Goal: Task Accomplishment & Management: Manage account settings

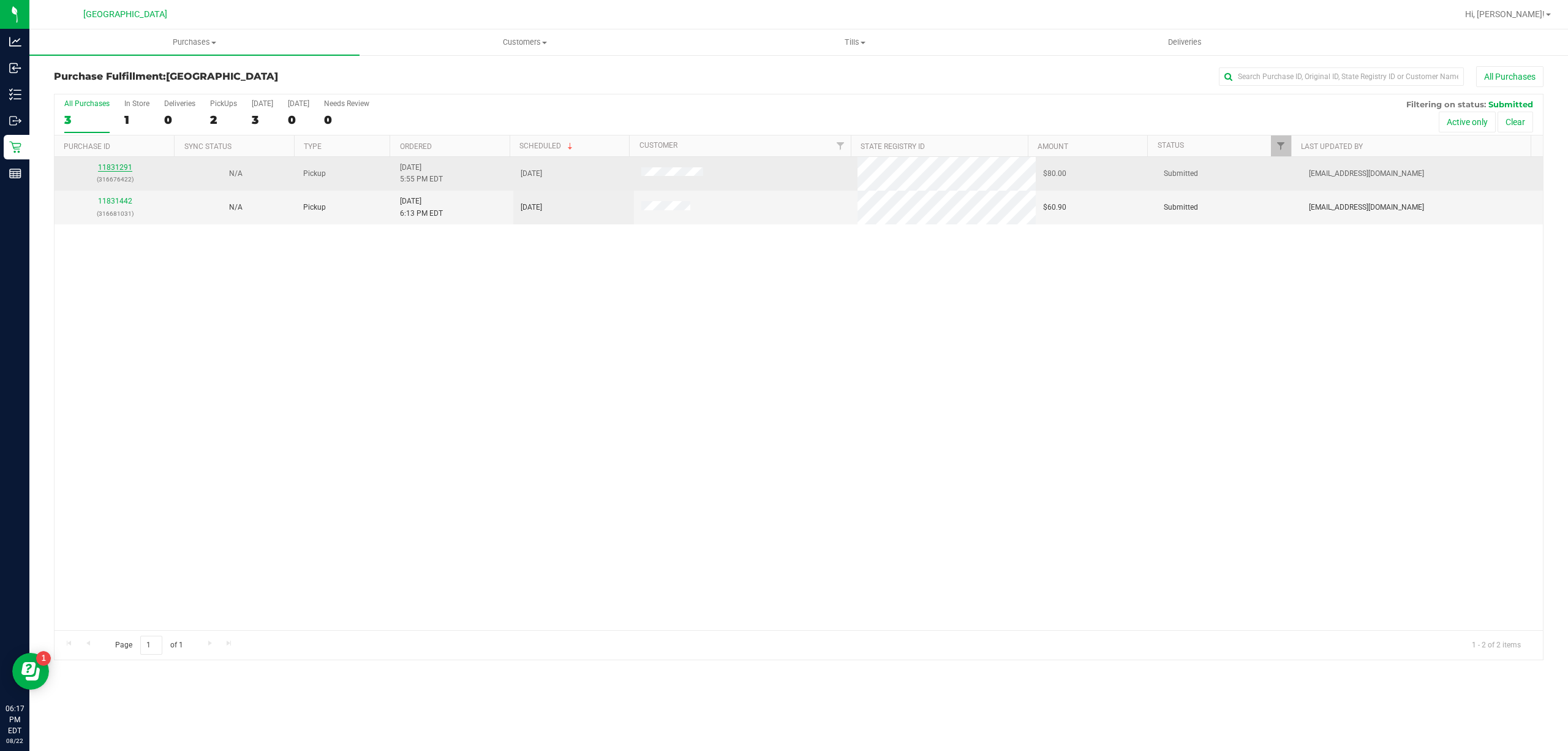
click at [124, 169] on link "11831291" at bounding box center [114, 167] width 34 height 9
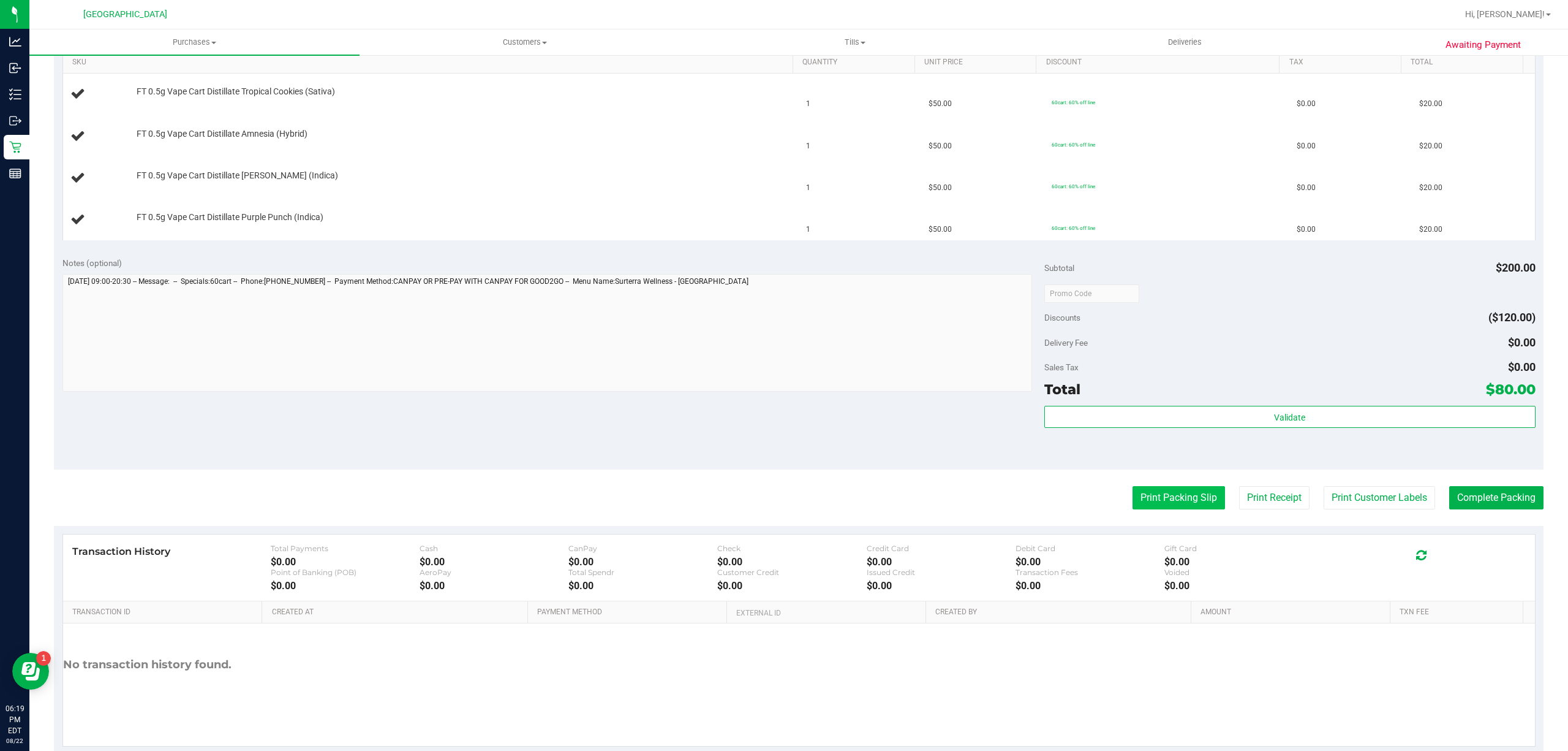
scroll to position [326, 0]
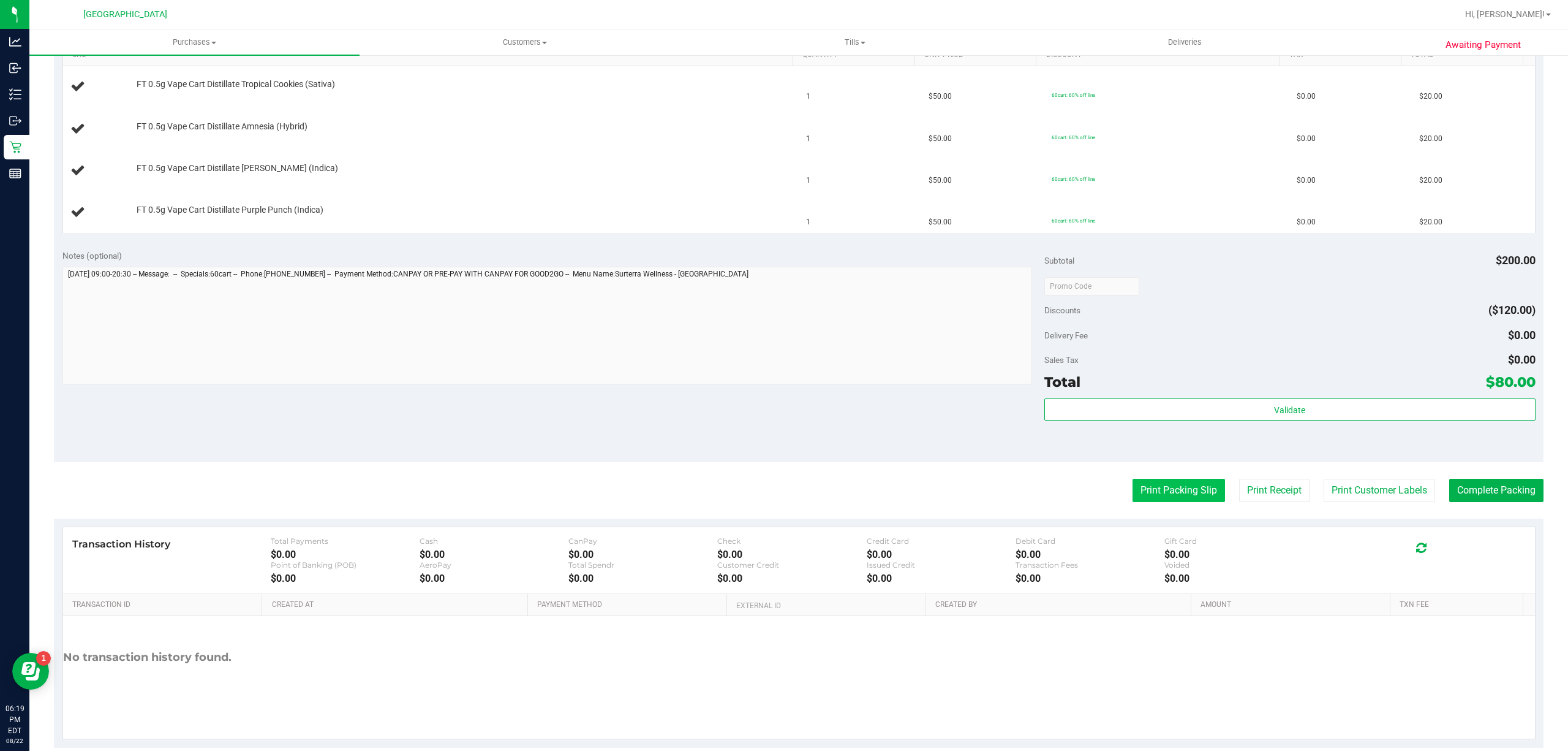
click at [1201, 498] on button "Print Packing Slip" at bounding box center [1178, 490] width 92 height 23
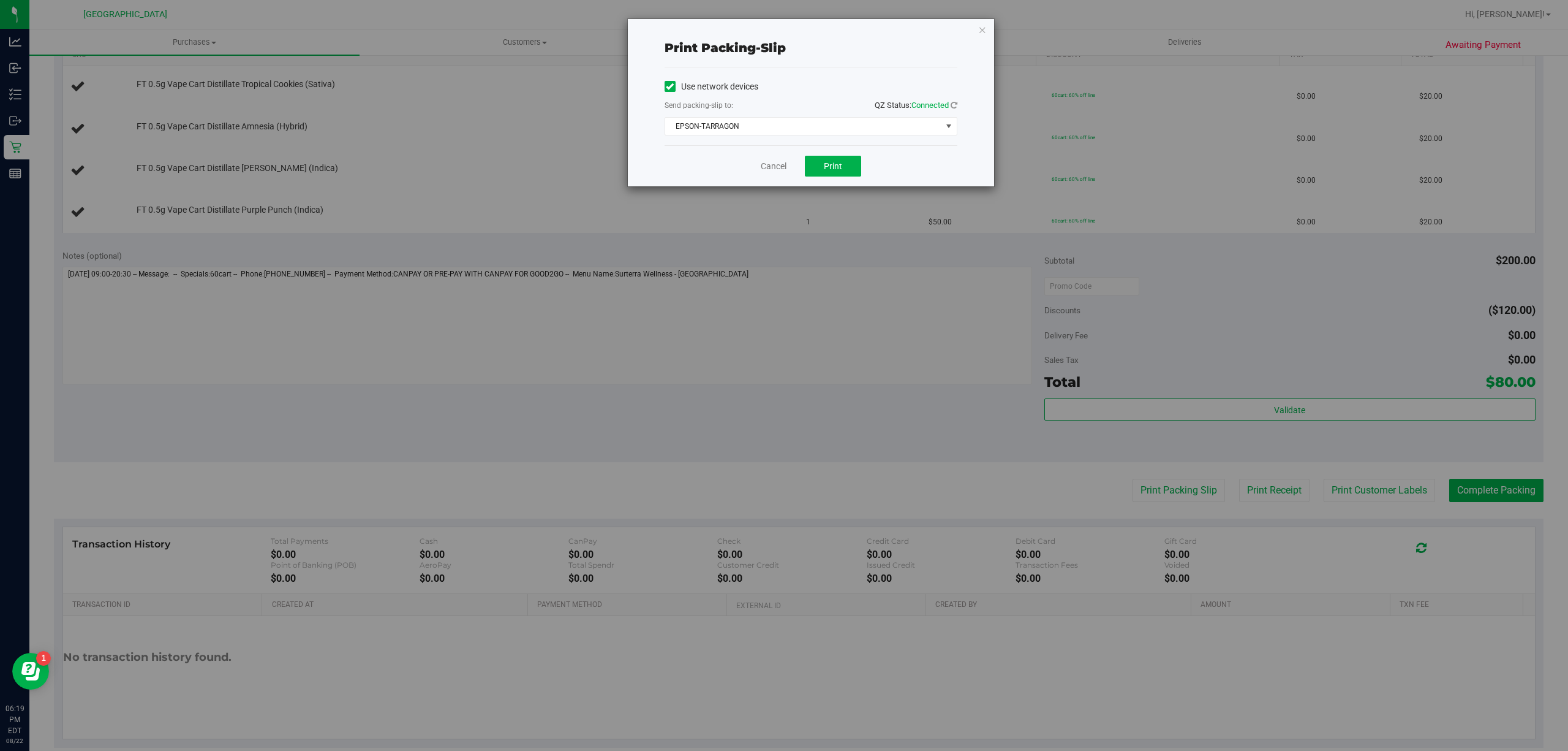
click at [813, 116] on div "Use network devices Send packing-slip to: QZ Status: Connected EPSON-TARRAGON C…" at bounding box center [810, 106] width 293 height 58
click at [811, 119] on span "EPSON-TARRAGON" at bounding box center [803, 127] width 276 height 18
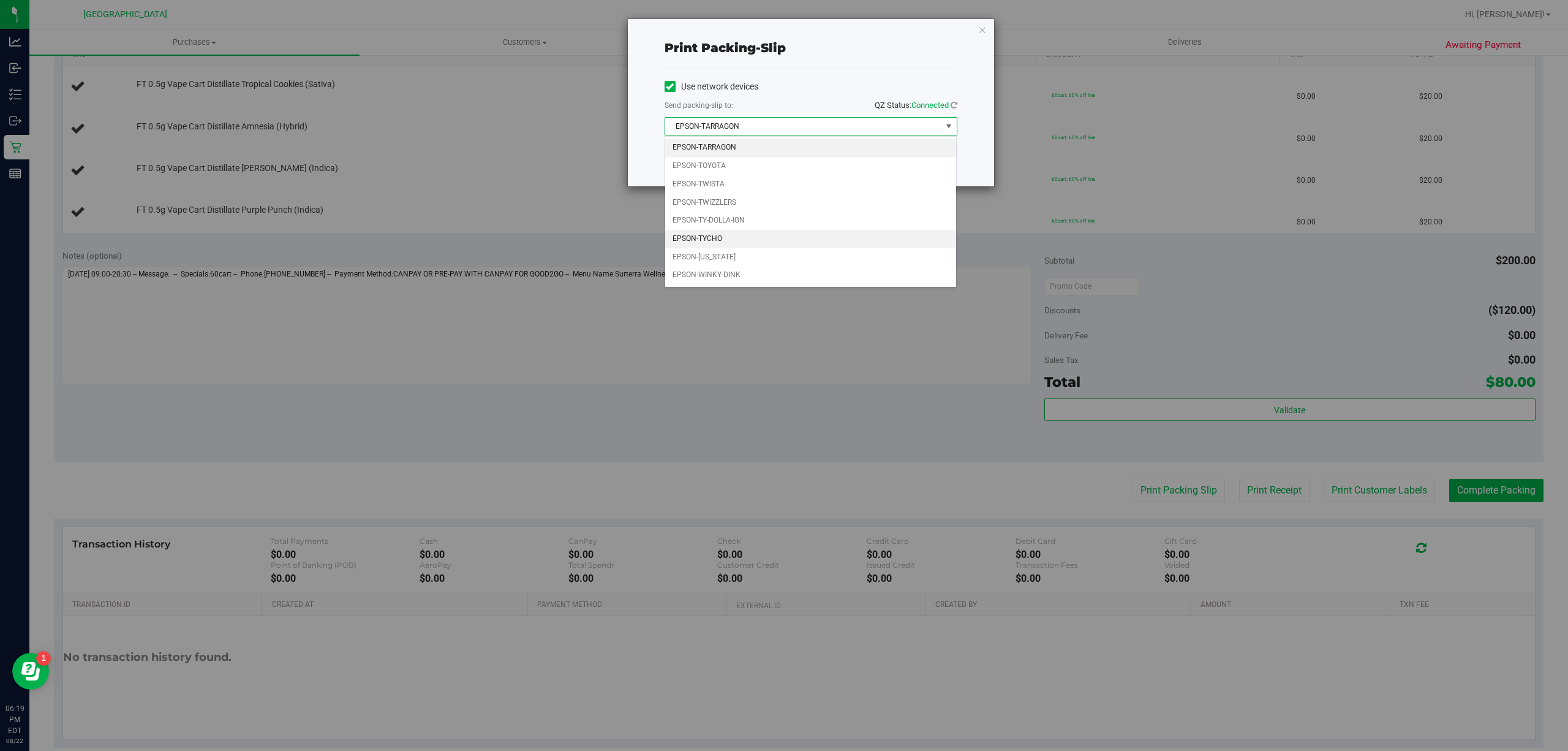
click at [778, 242] on li "EPSON-TYCHO" at bounding box center [810, 238] width 291 height 18
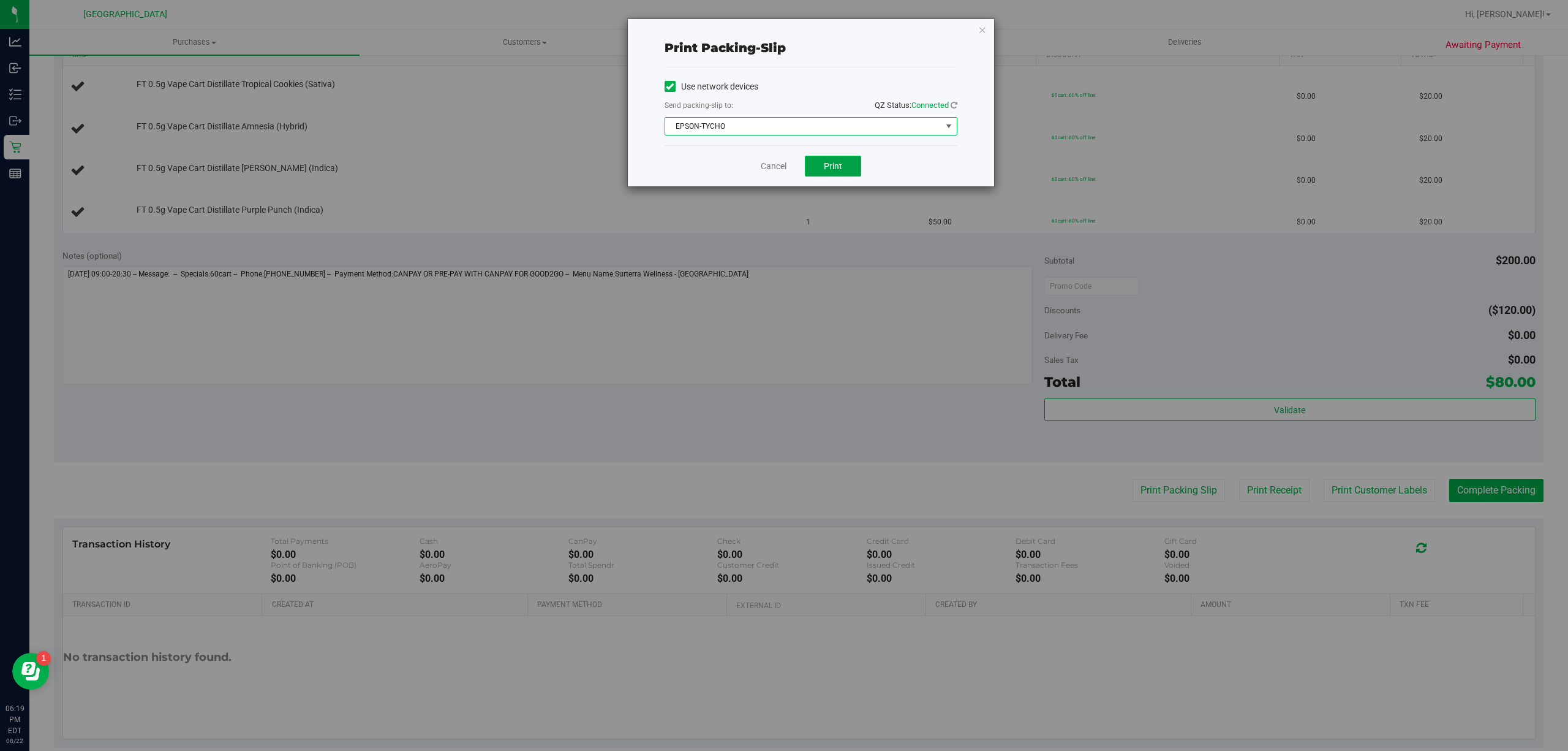
click at [847, 169] on button "Print" at bounding box center [833, 166] width 56 height 21
click at [777, 168] on link "Cancel" at bounding box center [773, 166] width 25 height 13
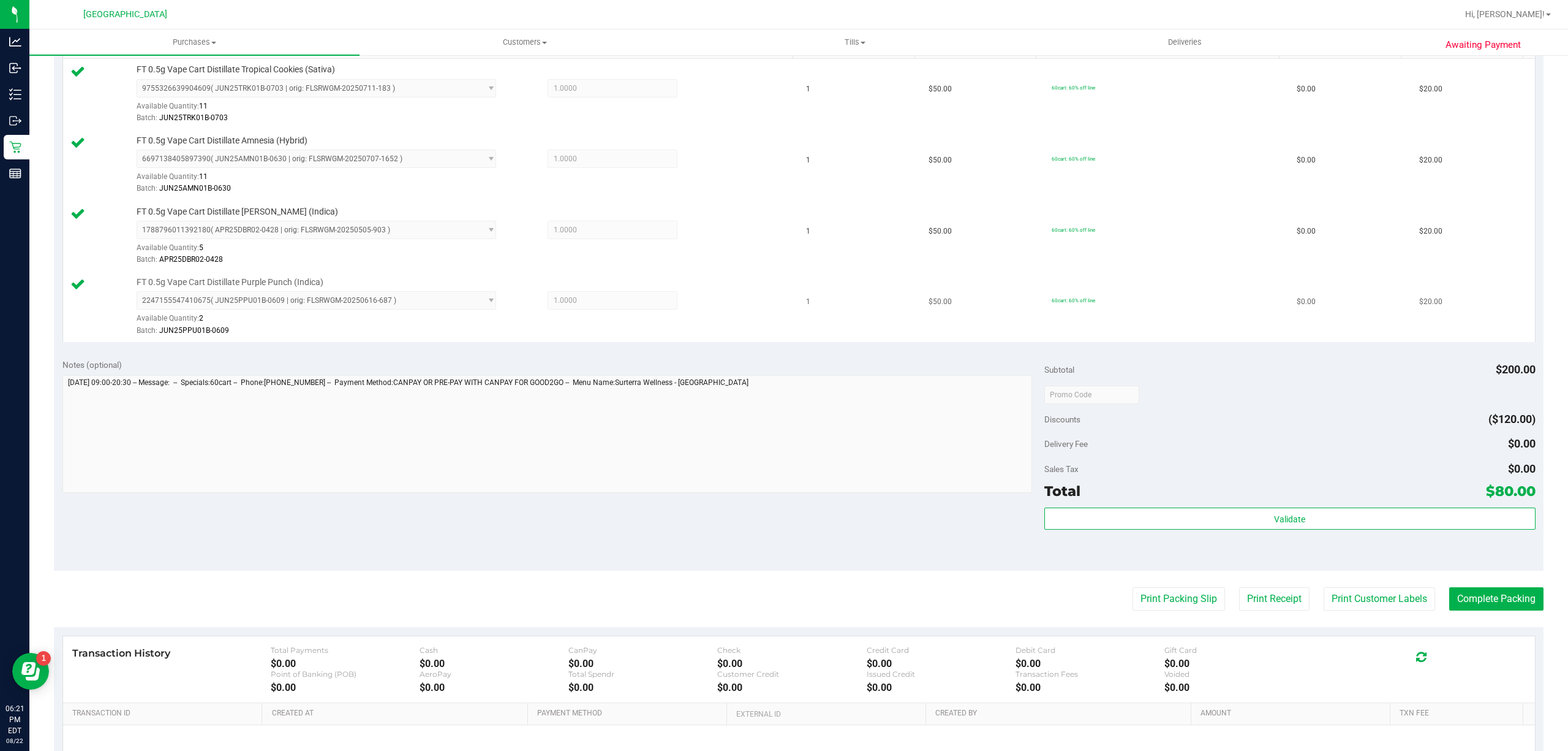
scroll to position [408, 0]
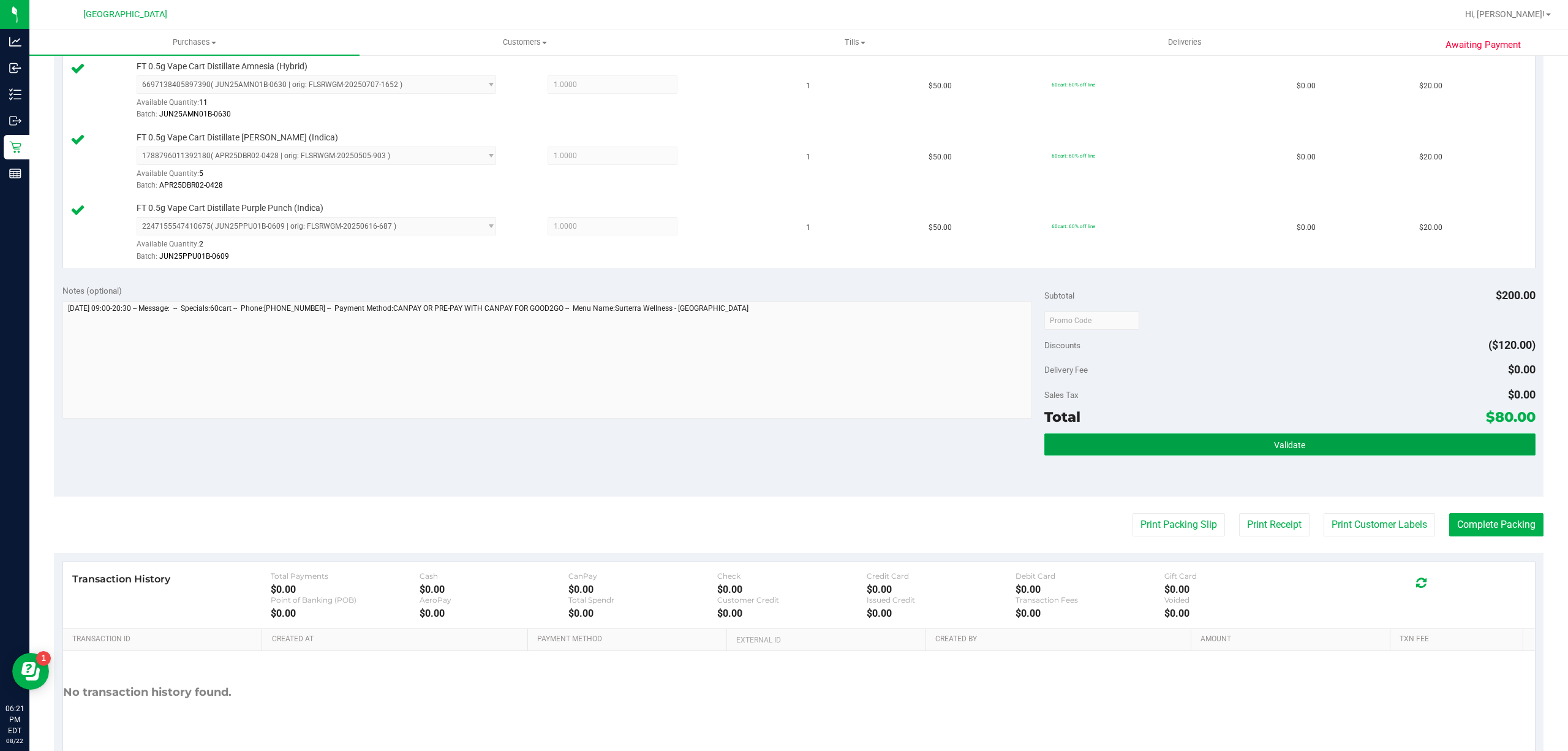
click at [1258, 439] on button "Validate" at bounding box center [1289, 444] width 491 height 22
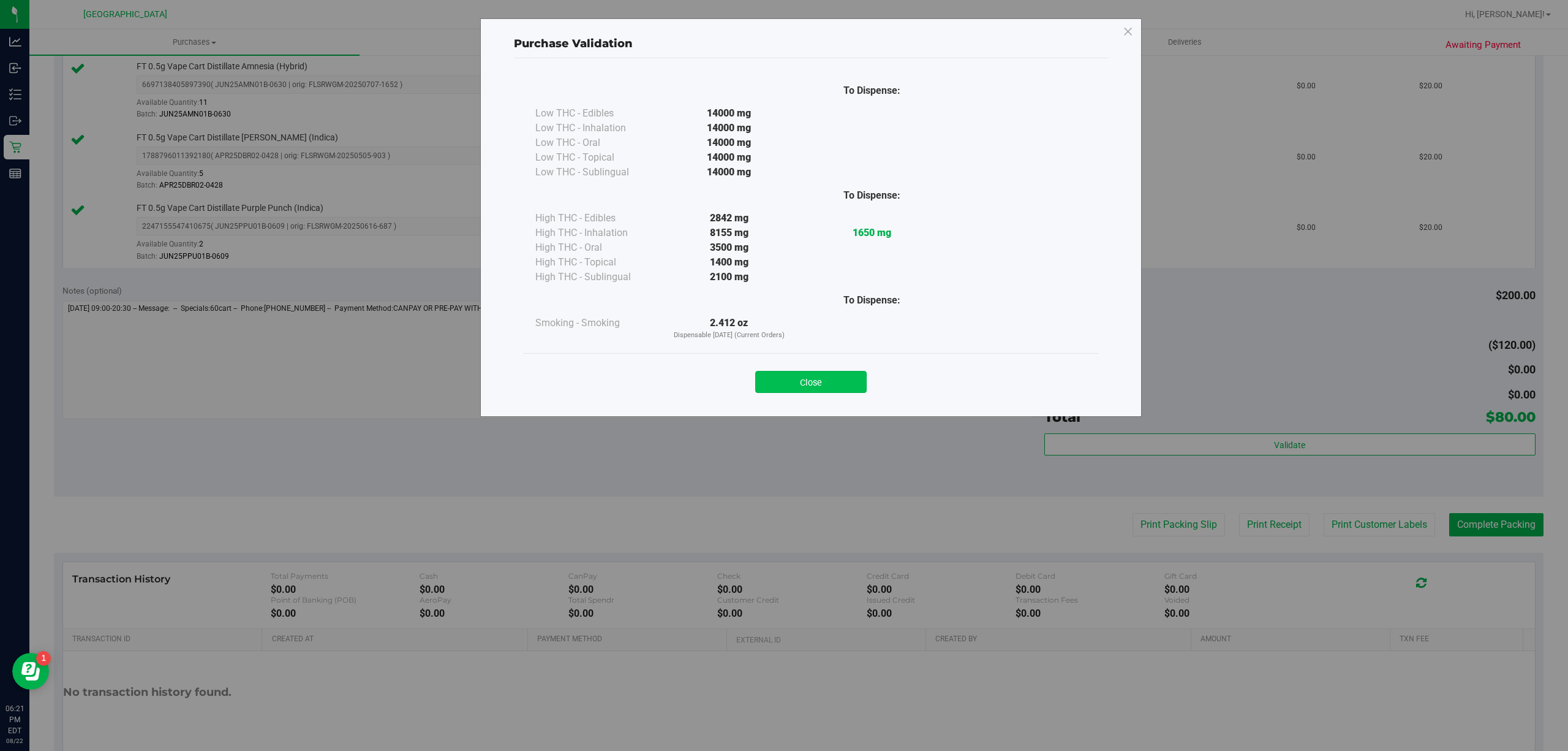
click at [855, 380] on button "Close" at bounding box center [810, 382] width 112 height 22
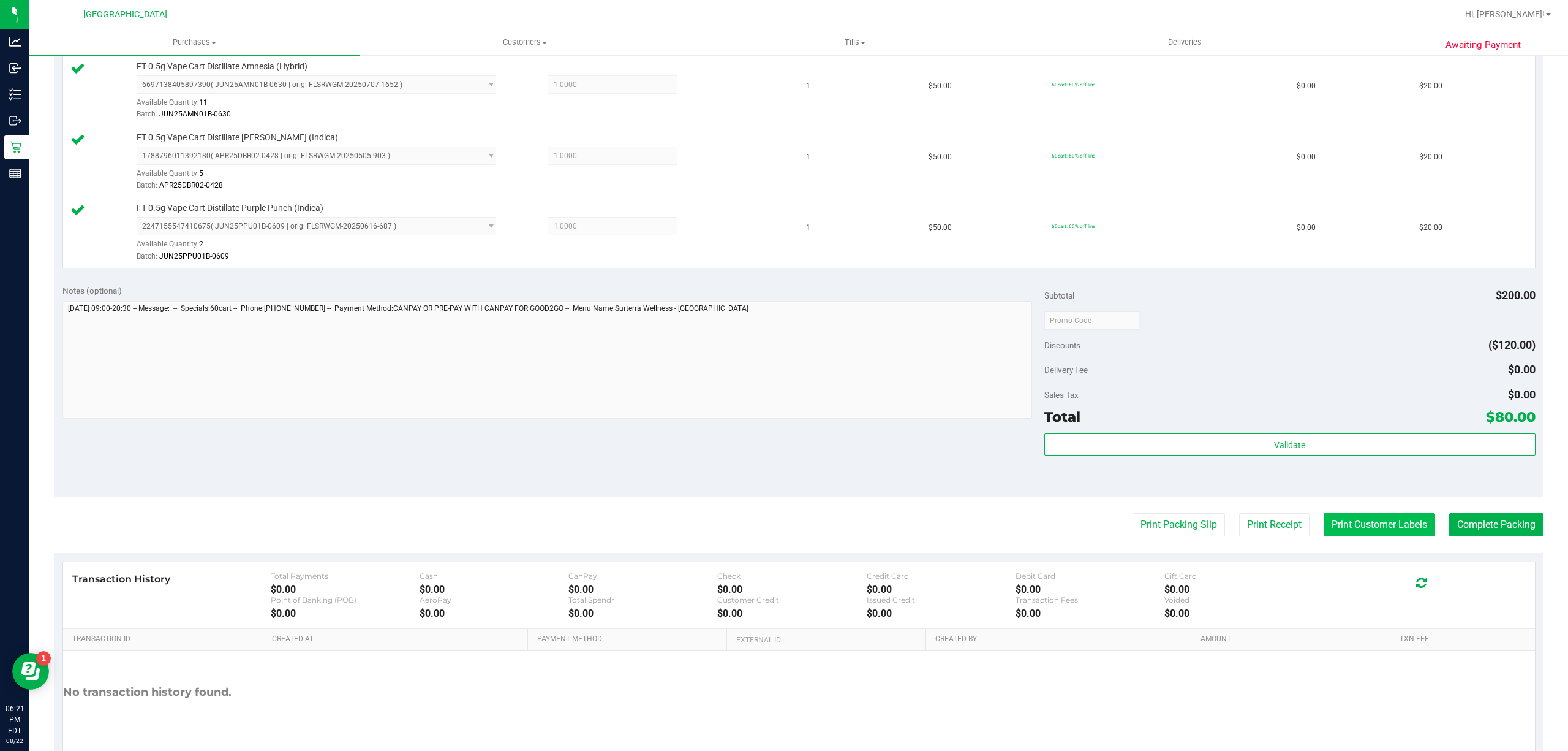
click at [1351, 520] on button "Print Customer Labels" at bounding box center [1379, 524] width 112 height 23
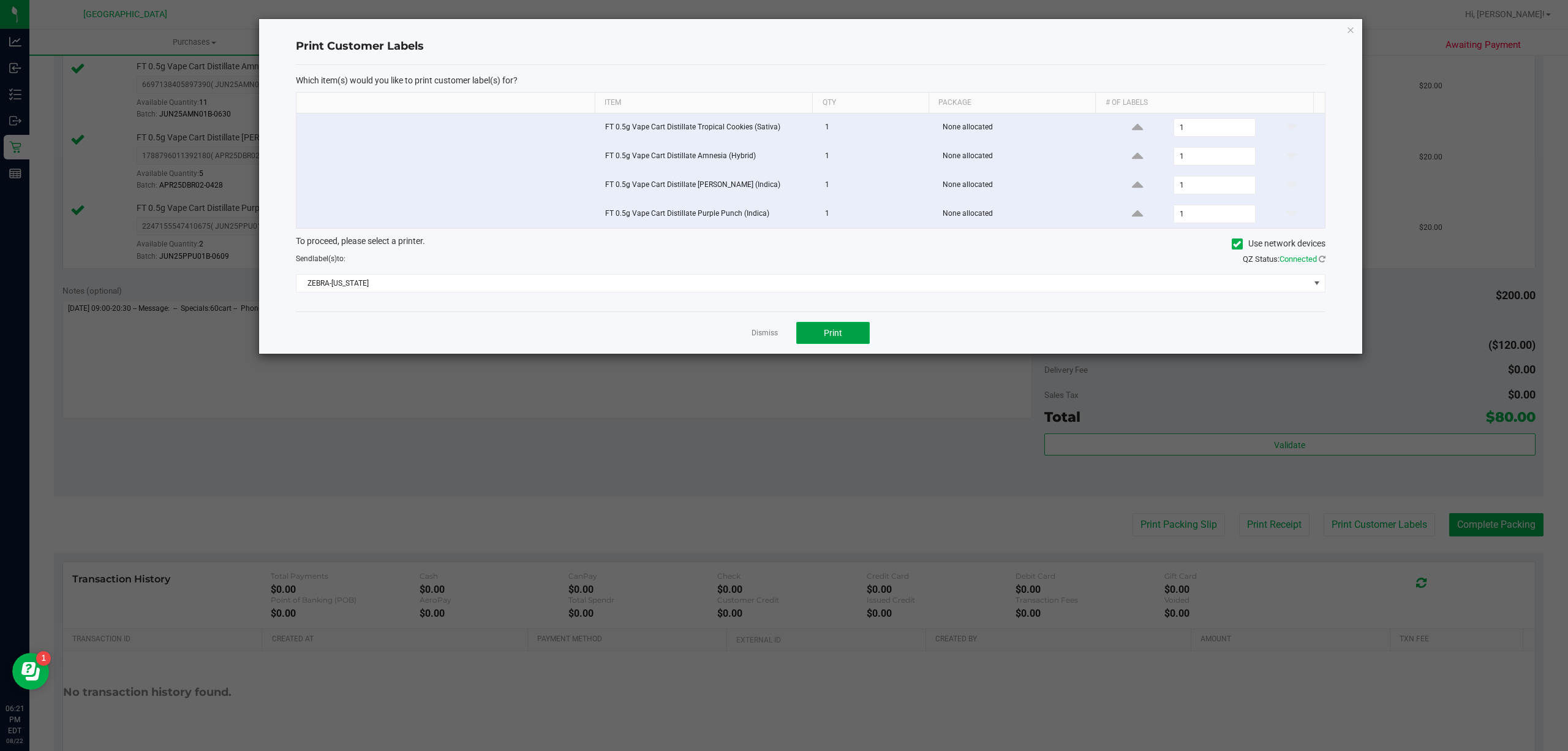
click at [828, 330] on button "Print" at bounding box center [833, 332] width 74 height 22
click at [771, 339] on link "Dismiss" at bounding box center [765, 333] width 26 height 11
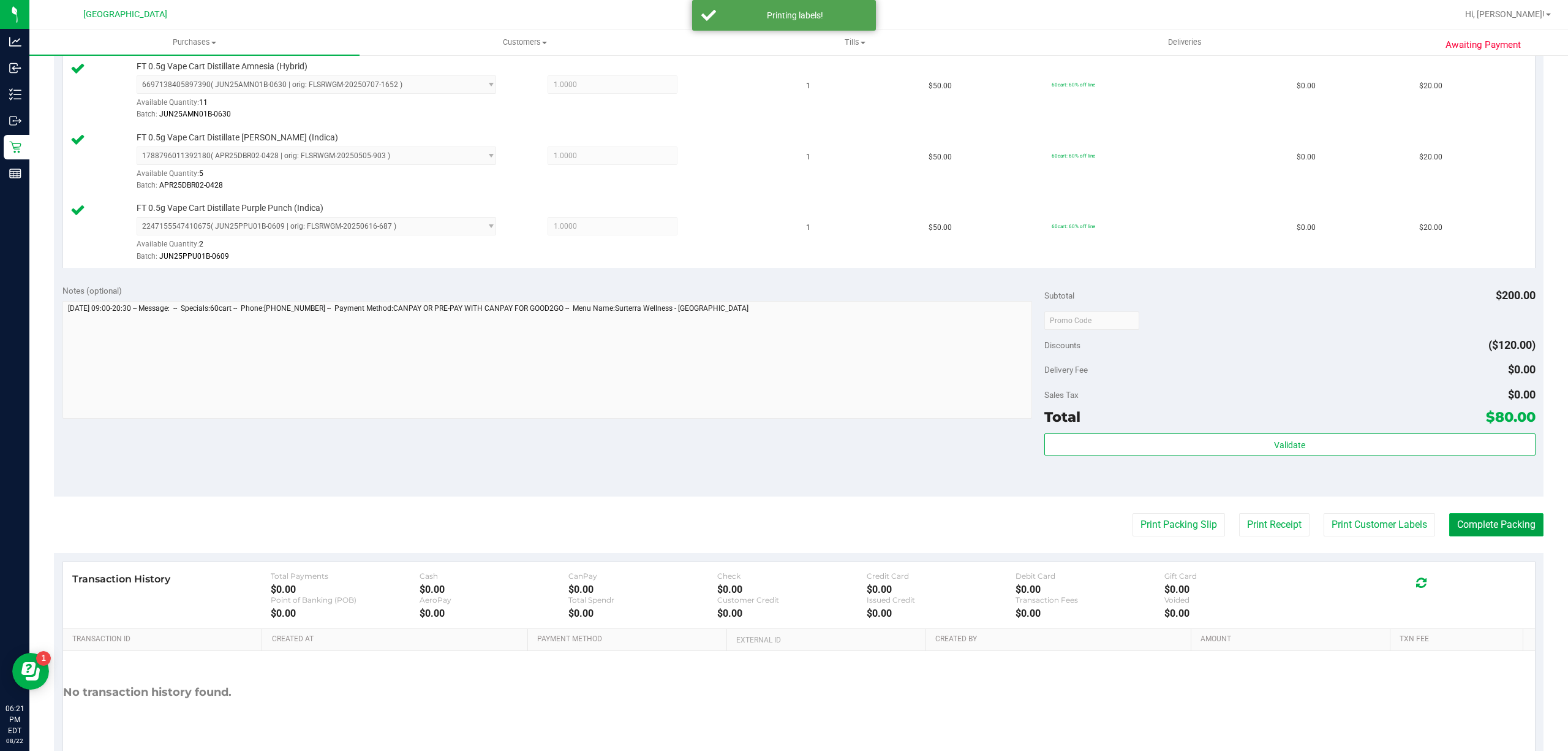
click at [1475, 521] on button "Complete Packing" at bounding box center [1496, 524] width 94 height 23
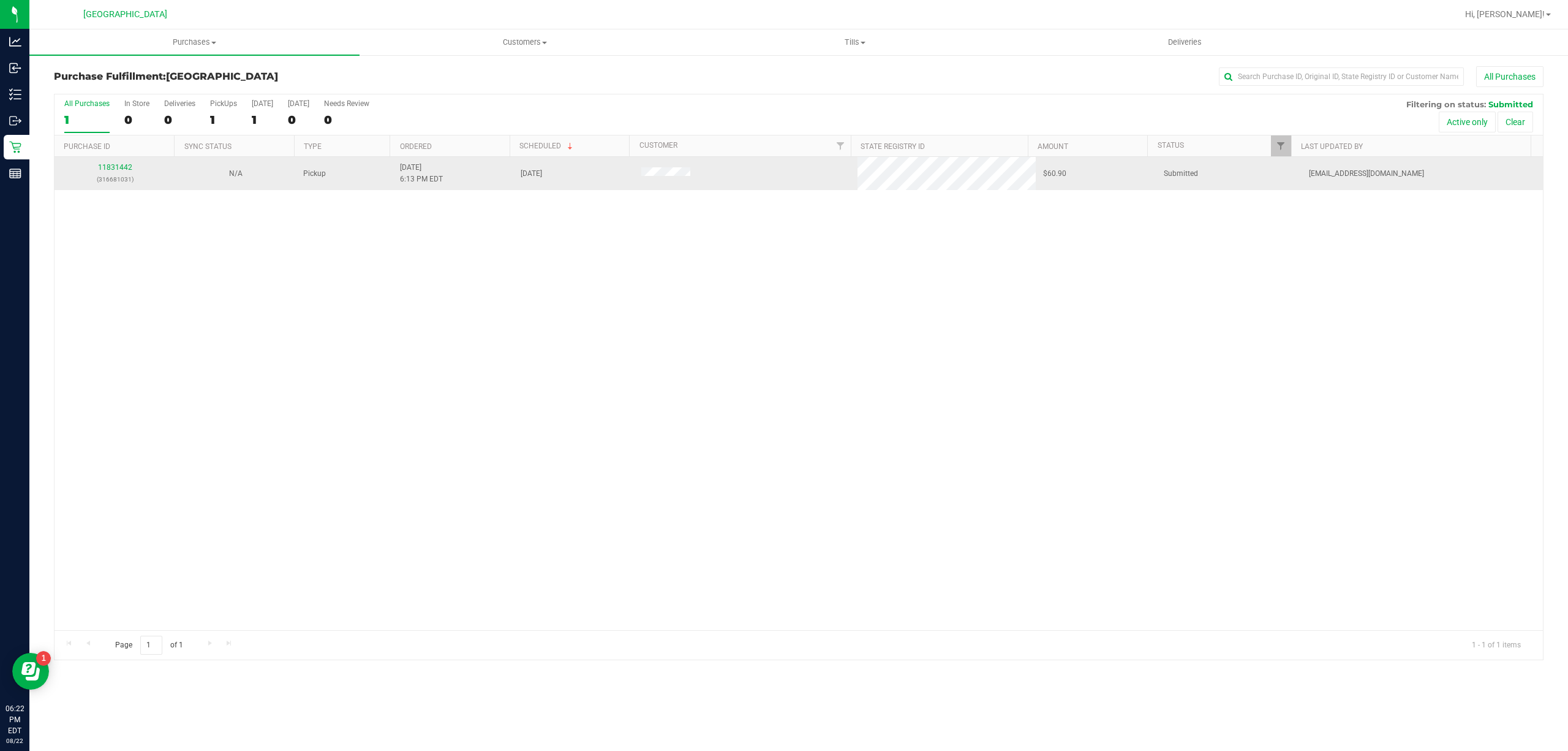
click at [116, 163] on div "11831442 (316681031)" at bounding box center [114, 173] width 106 height 23
click at [121, 163] on link "11831442" at bounding box center [114, 167] width 34 height 9
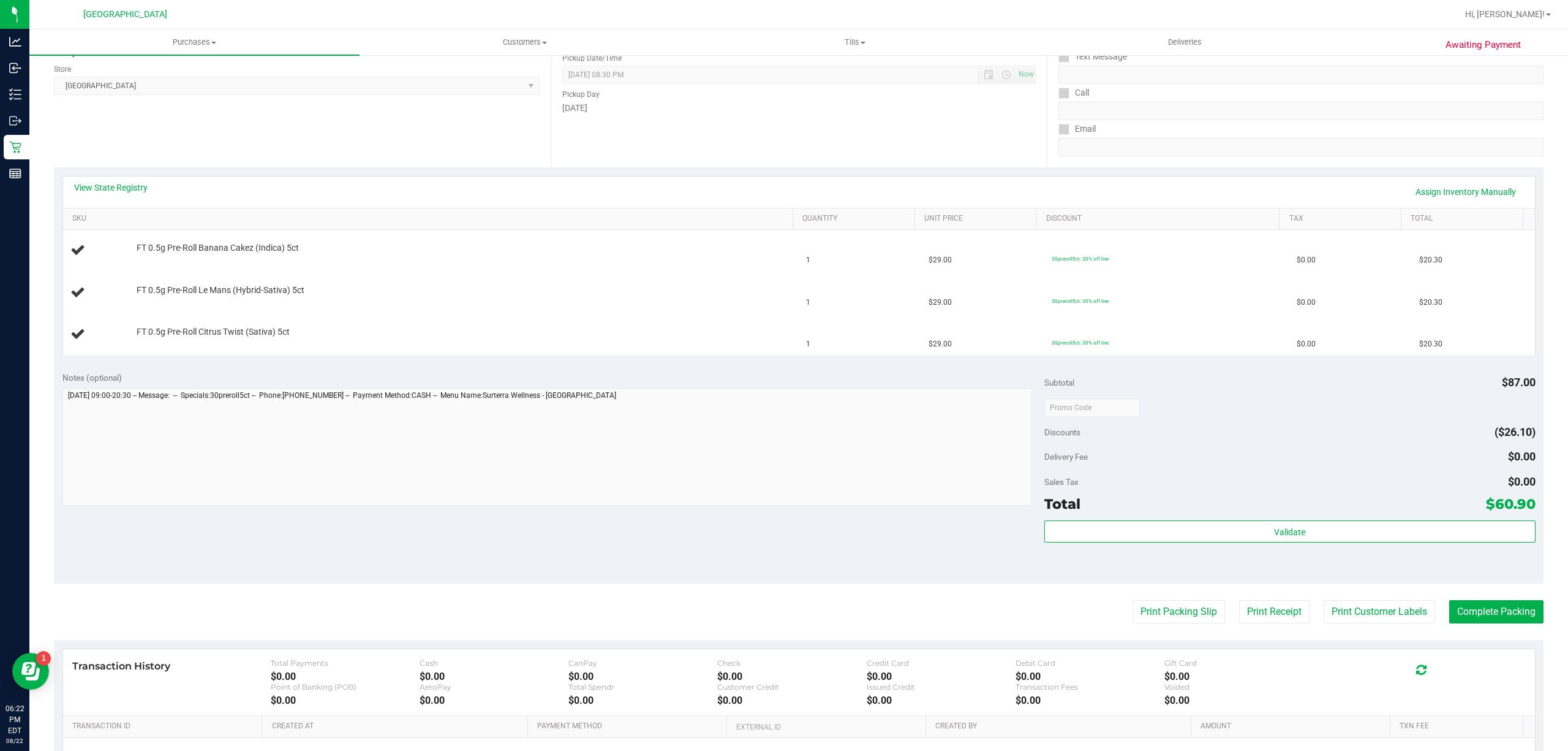
scroll to position [245, 0]
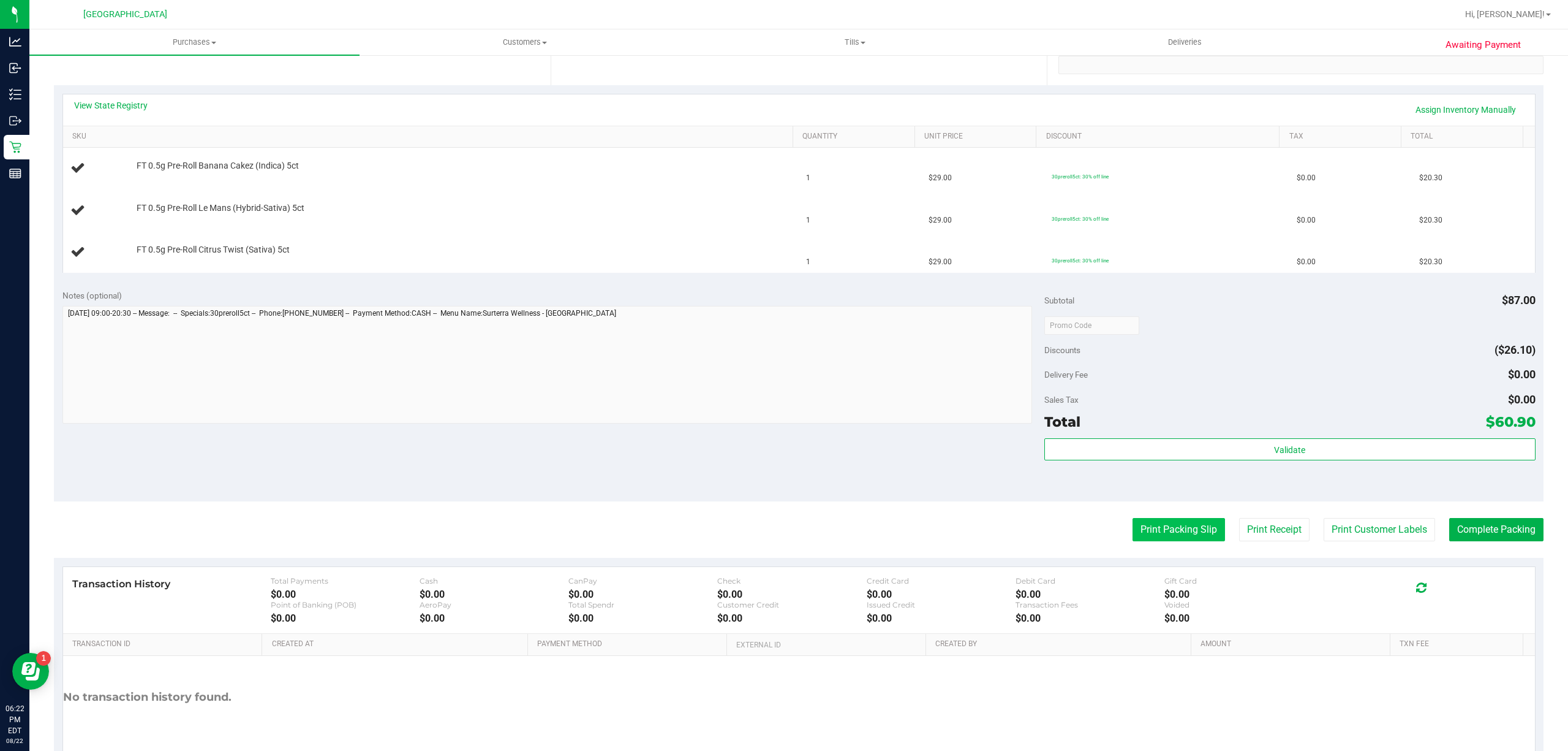
click at [1185, 530] on button "Print Packing Slip" at bounding box center [1178, 529] width 92 height 23
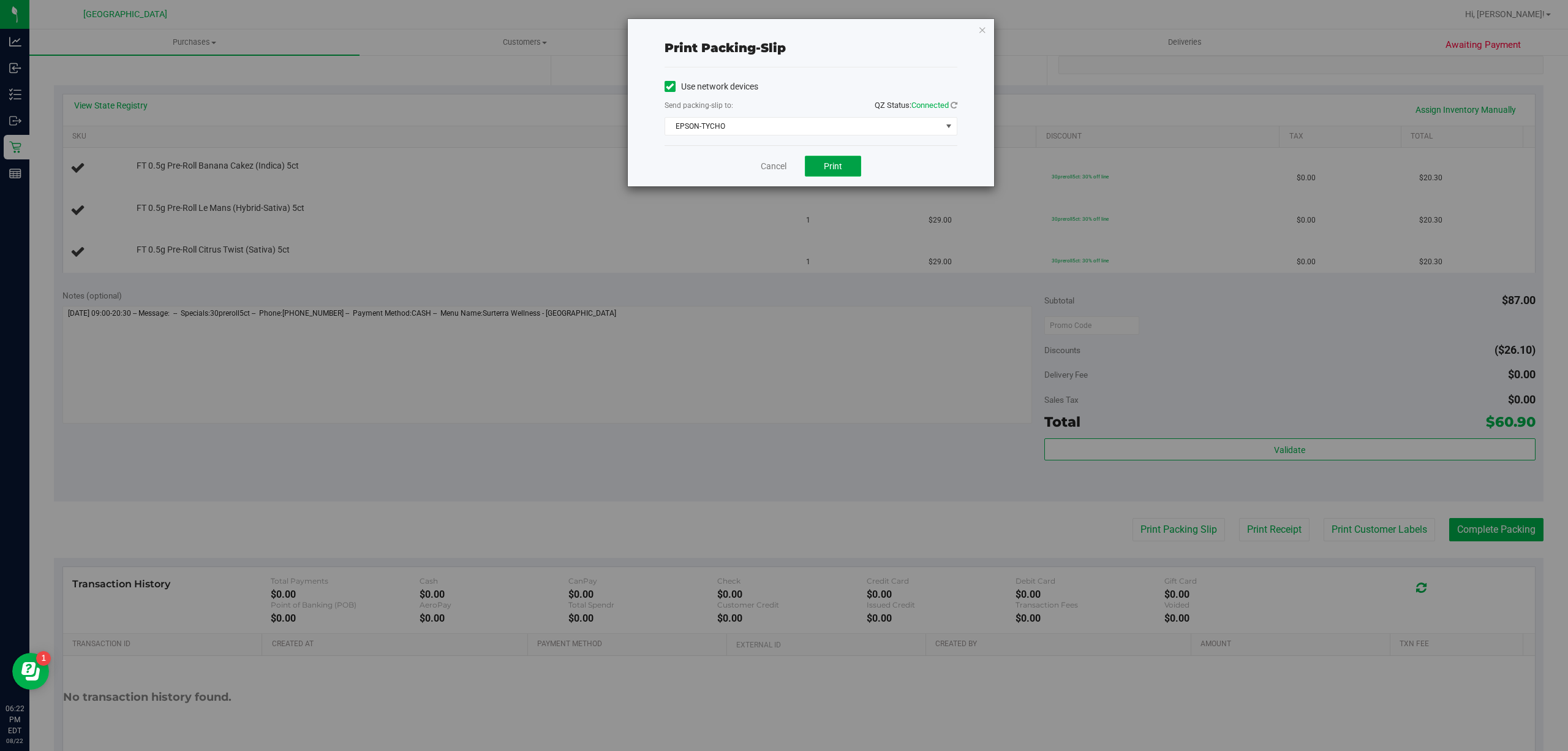
click at [848, 163] on button "Print" at bounding box center [833, 166] width 56 height 21
click at [773, 169] on link "Cancel" at bounding box center [773, 166] width 25 height 13
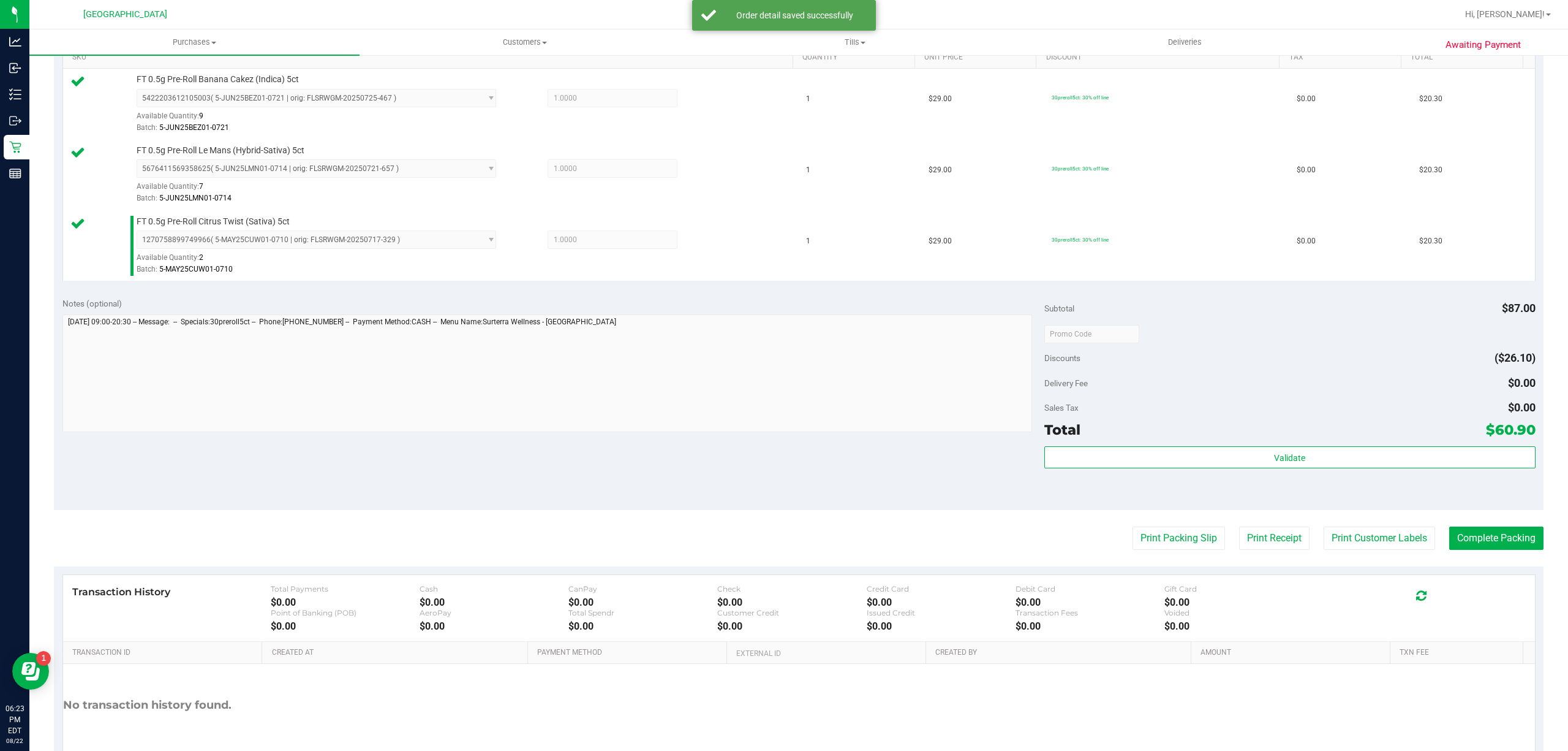
scroll to position [396, 0]
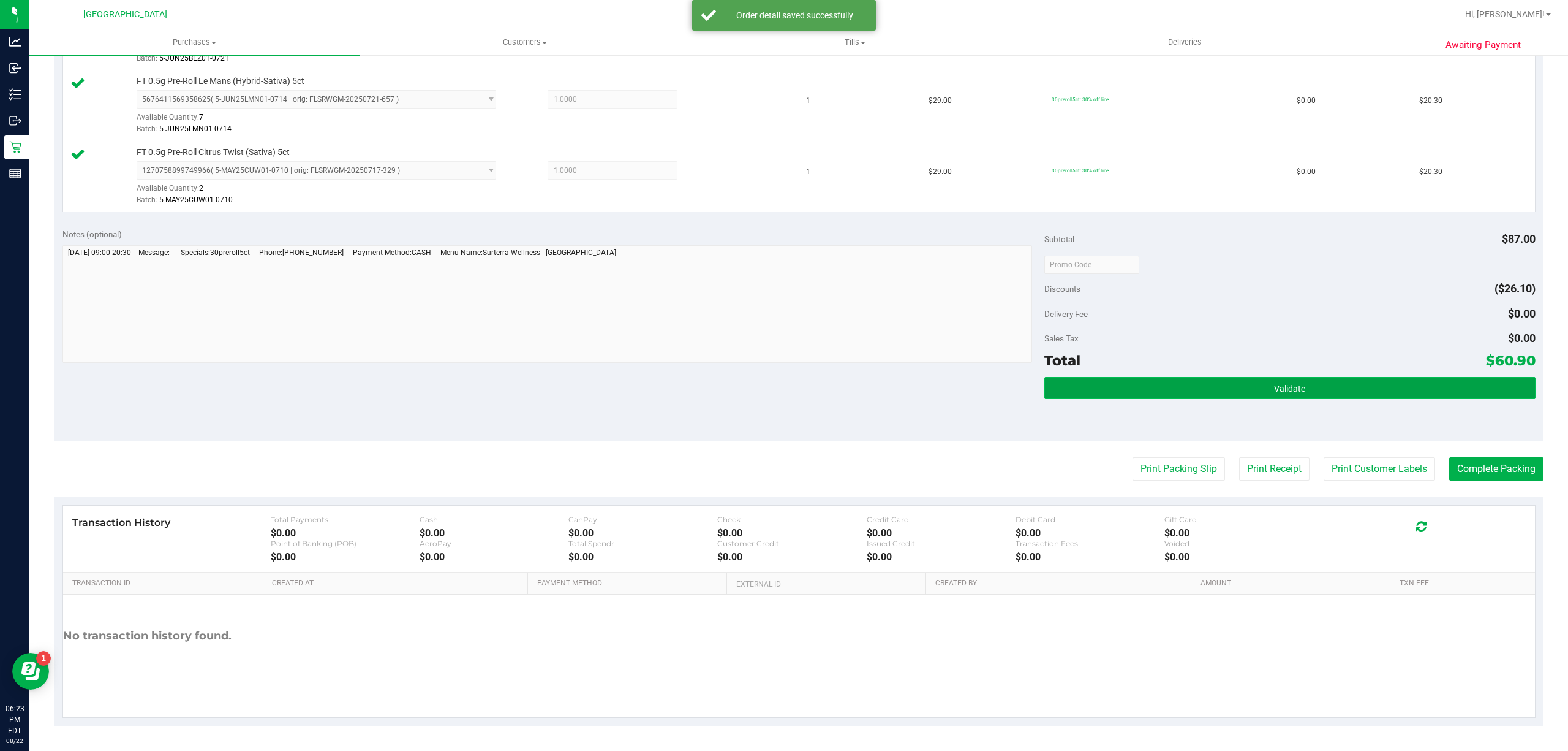
click at [1318, 398] on button "Validate" at bounding box center [1289, 388] width 491 height 22
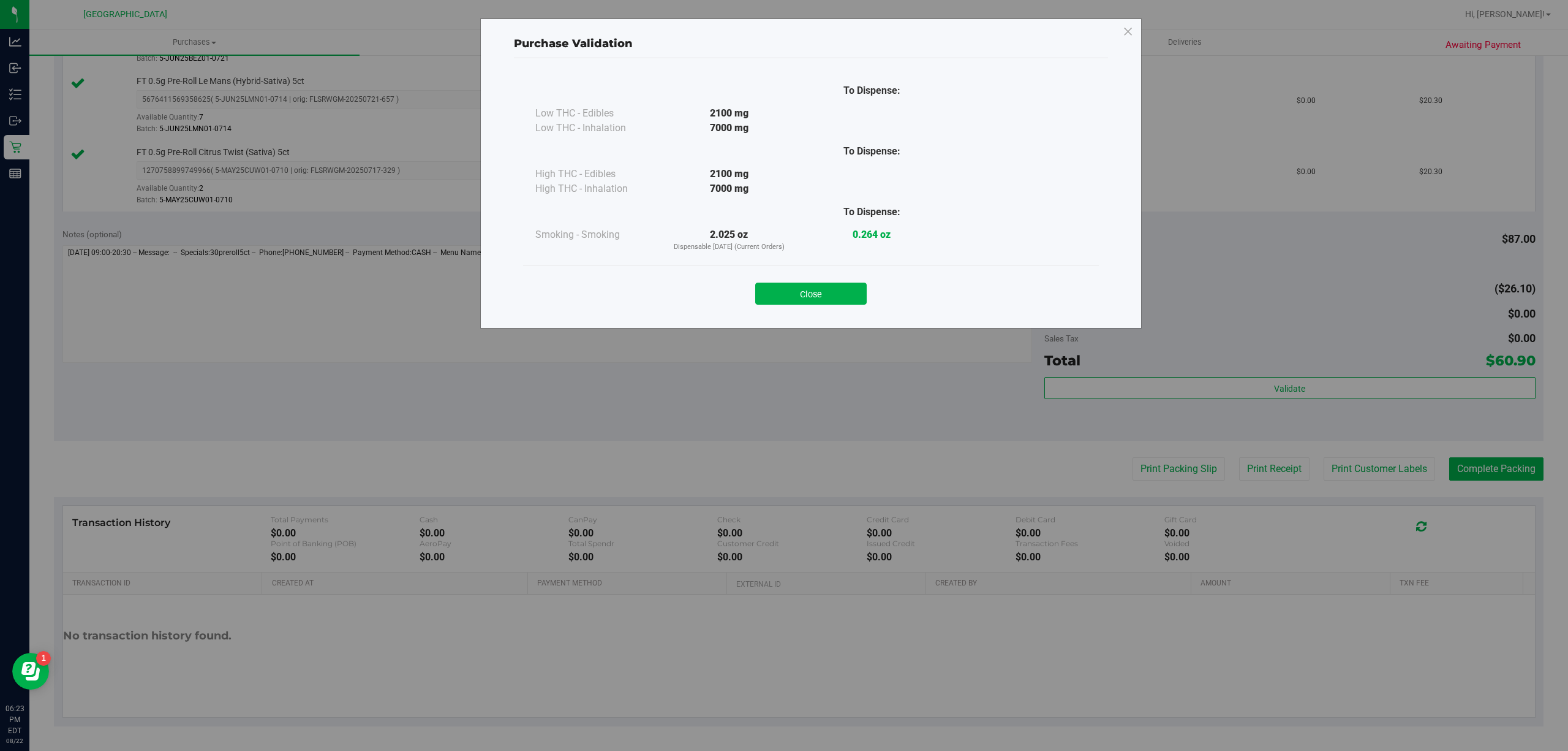
click at [840, 281] on div "Close" at bounding box center [811, 289] width 557 height 31
click at [843, 295] on button "Close" at bounding box center [810, 293] width 112 height 22
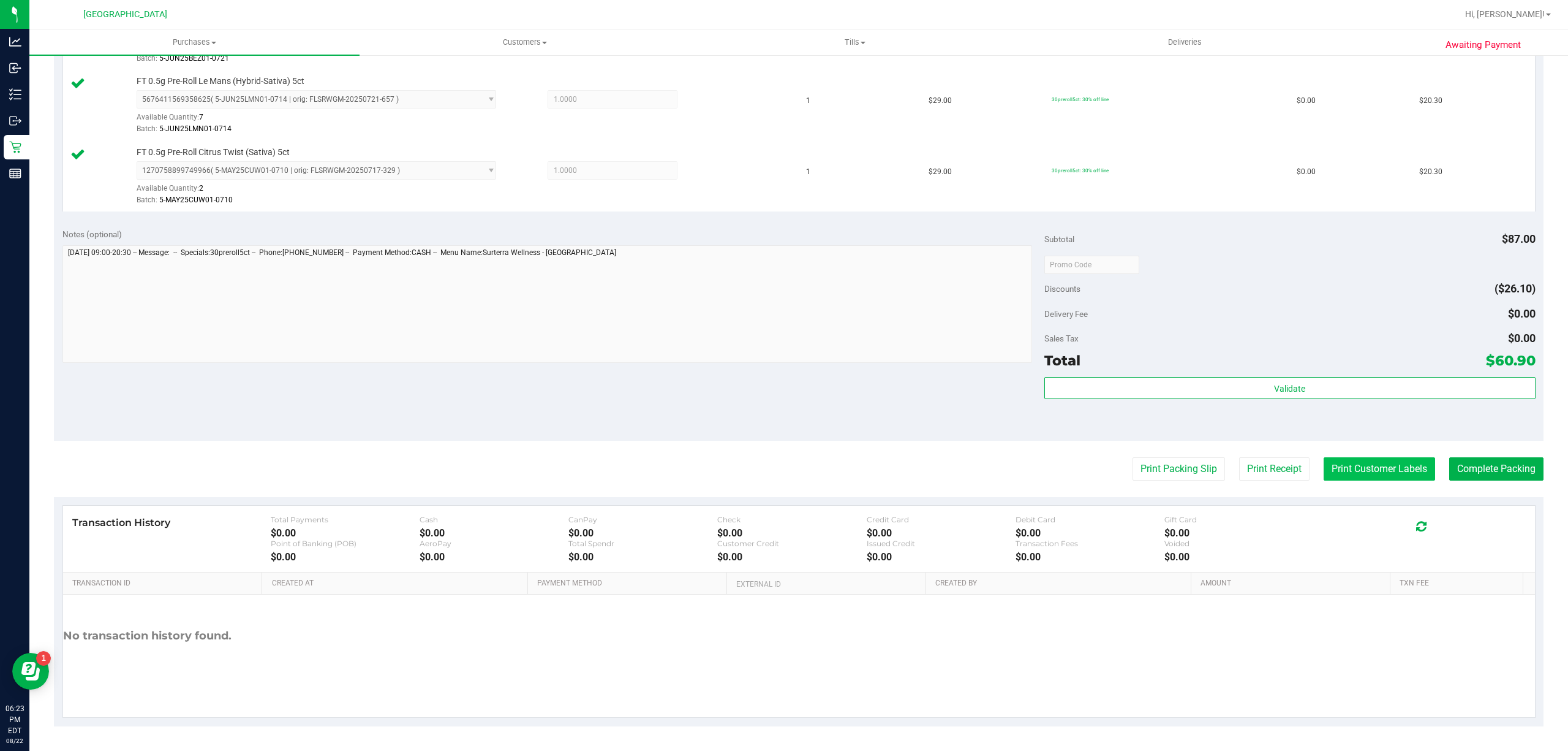
click at [1339, 460] on button "Print Customer Labels" at bounding box center [1379, 469] width 112 height 23
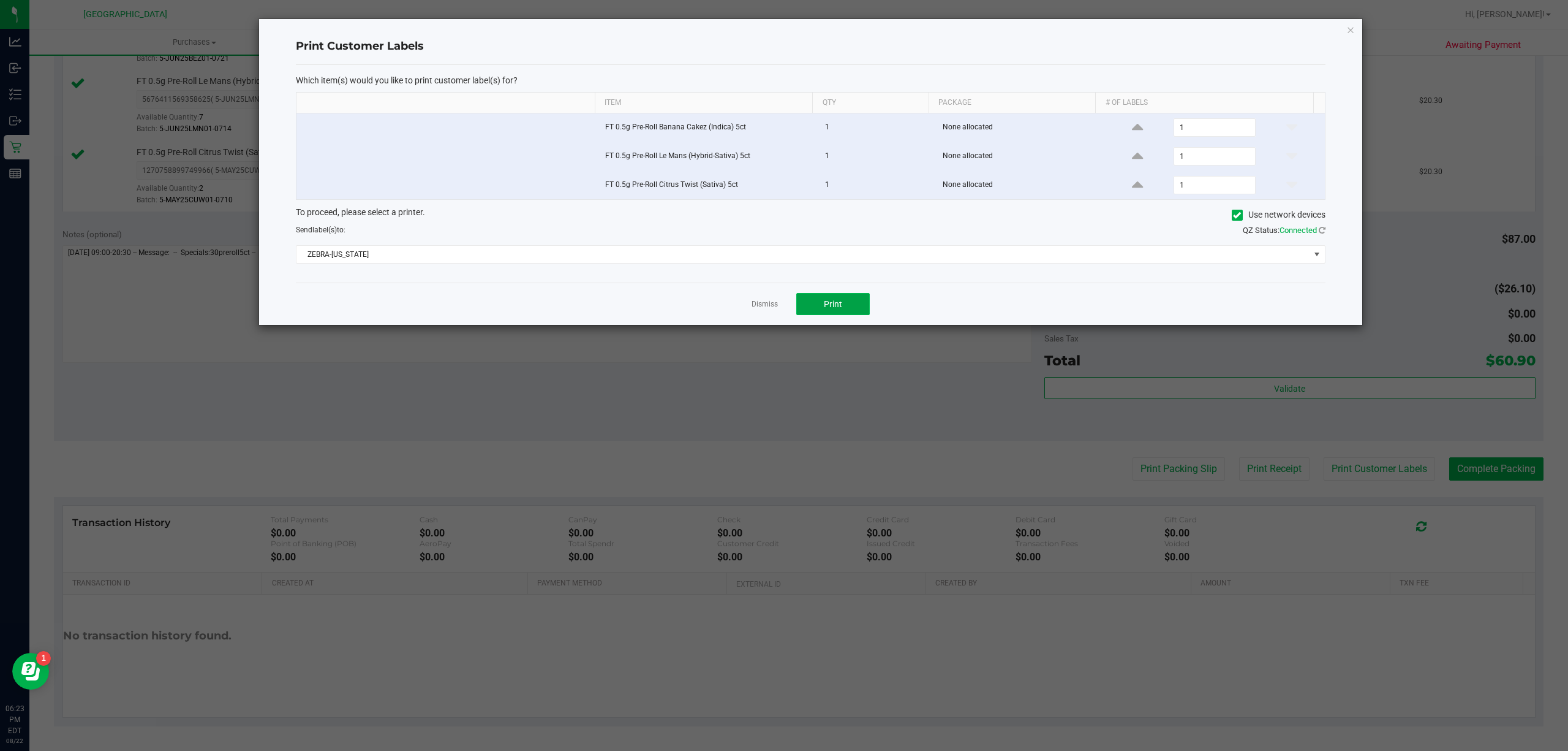
click at [836, 300] on button "Print" at bounding box center [833, 303] width 74 height 22
click at [772, 307] on link "Dismiss" at bounding box center [765, 304] width 26 height 11
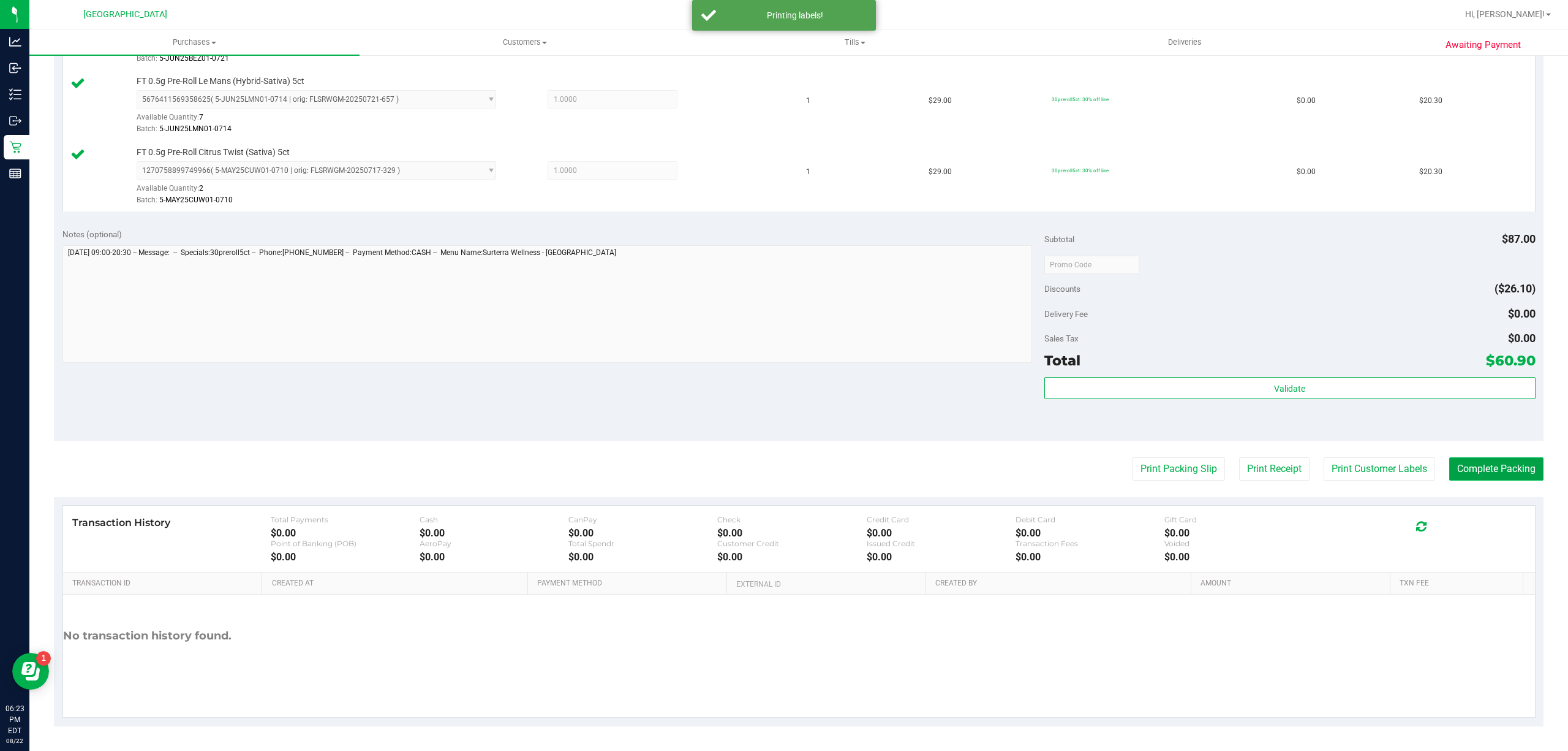
click at [1497, 459] on button "Complete Packing" at bounding box center [1496, 469] width 94 height 23
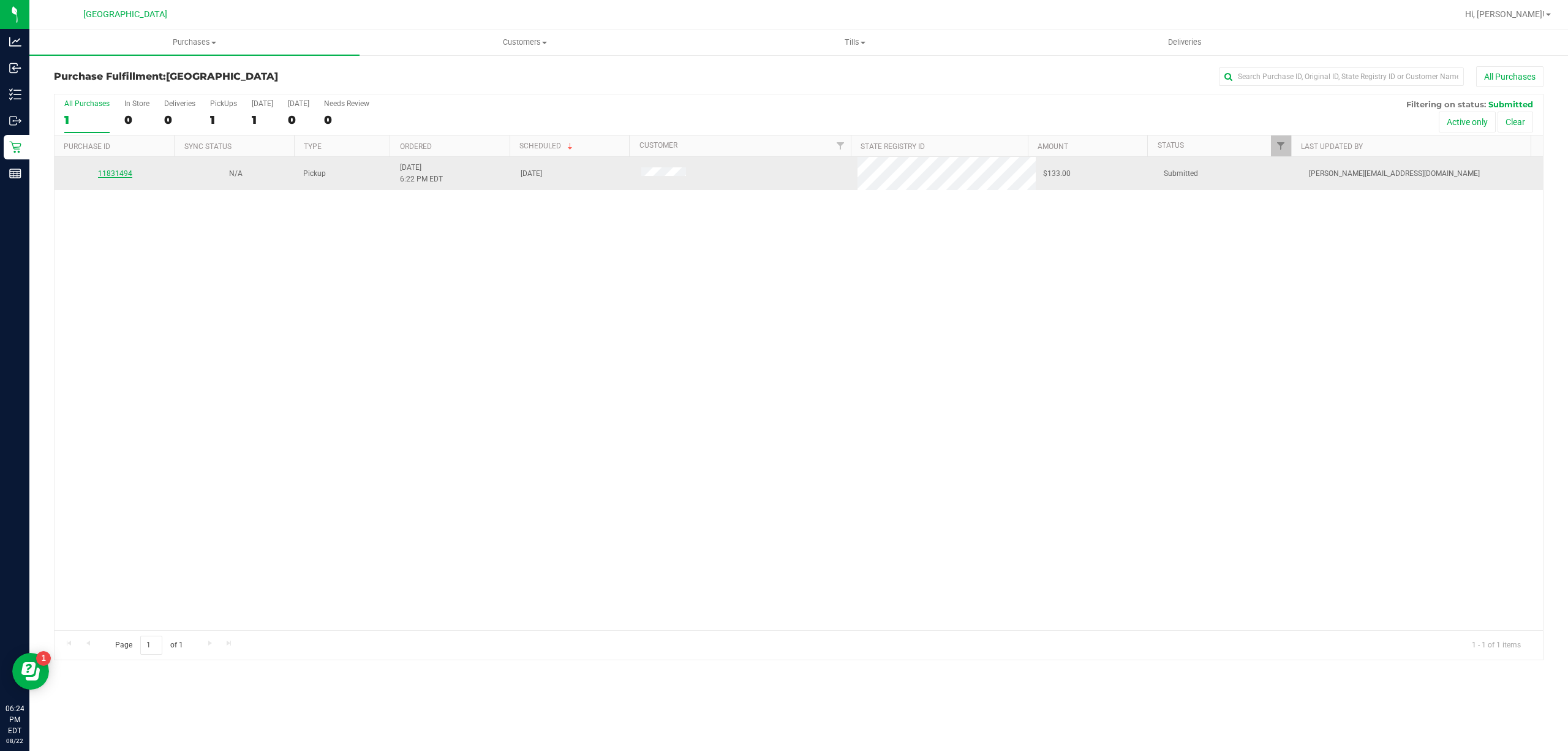
click at [122, 172] on link "11831494" at bounding box center [114, 173] width 34 height 9
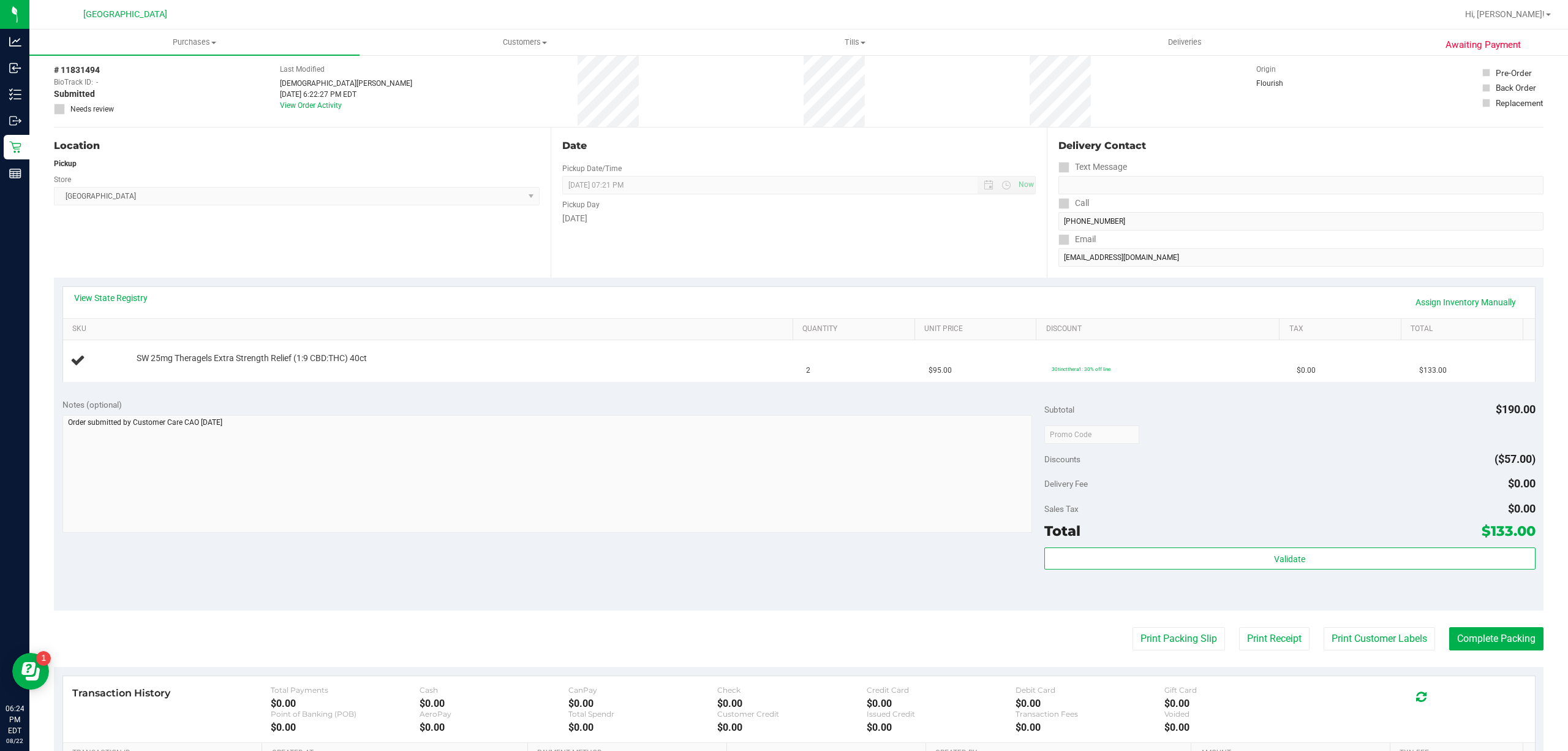
scroll to position [82, 0]
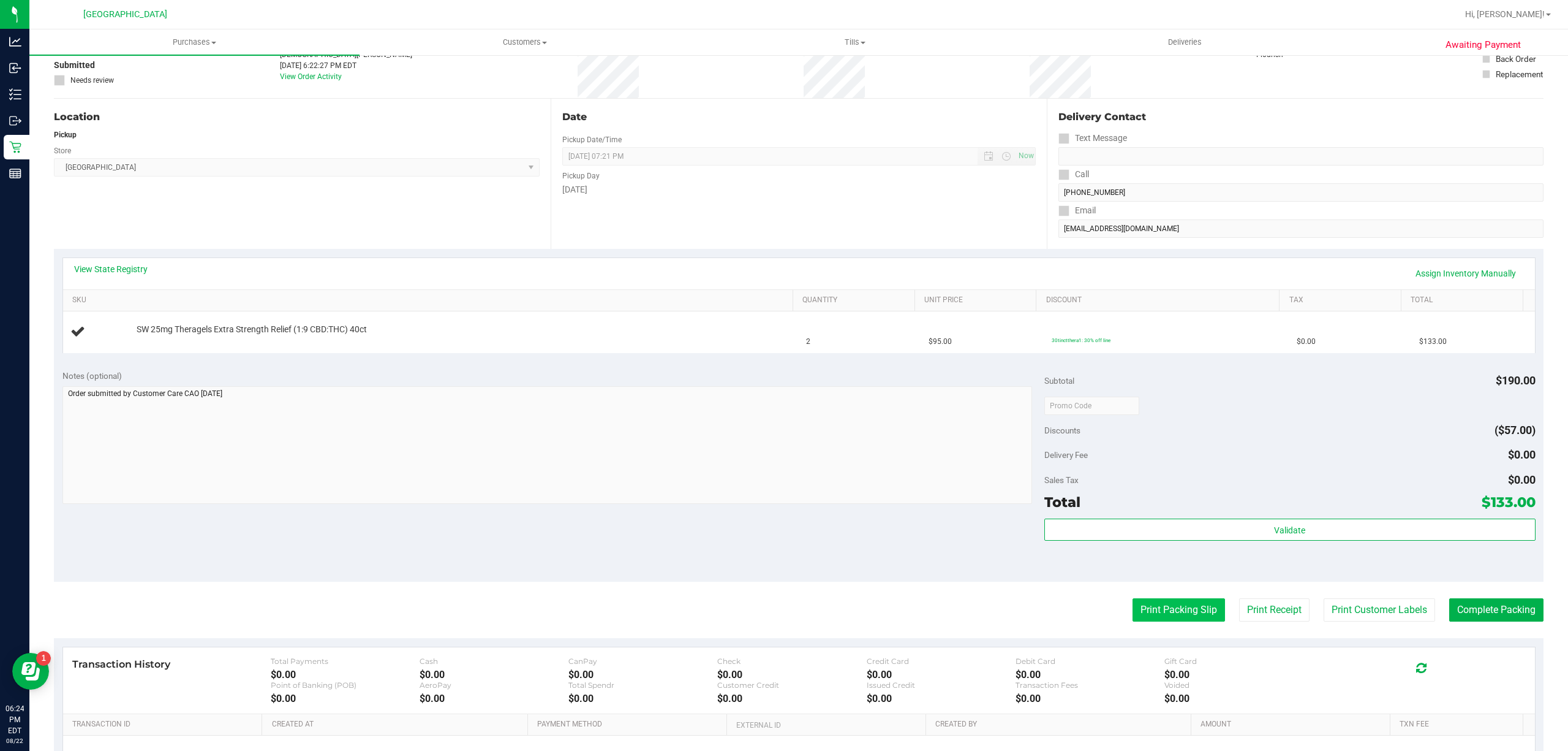
click at [1192, 619] on button "Print Packing Slip" at bounding box center [1178, 609] width 92 height 23
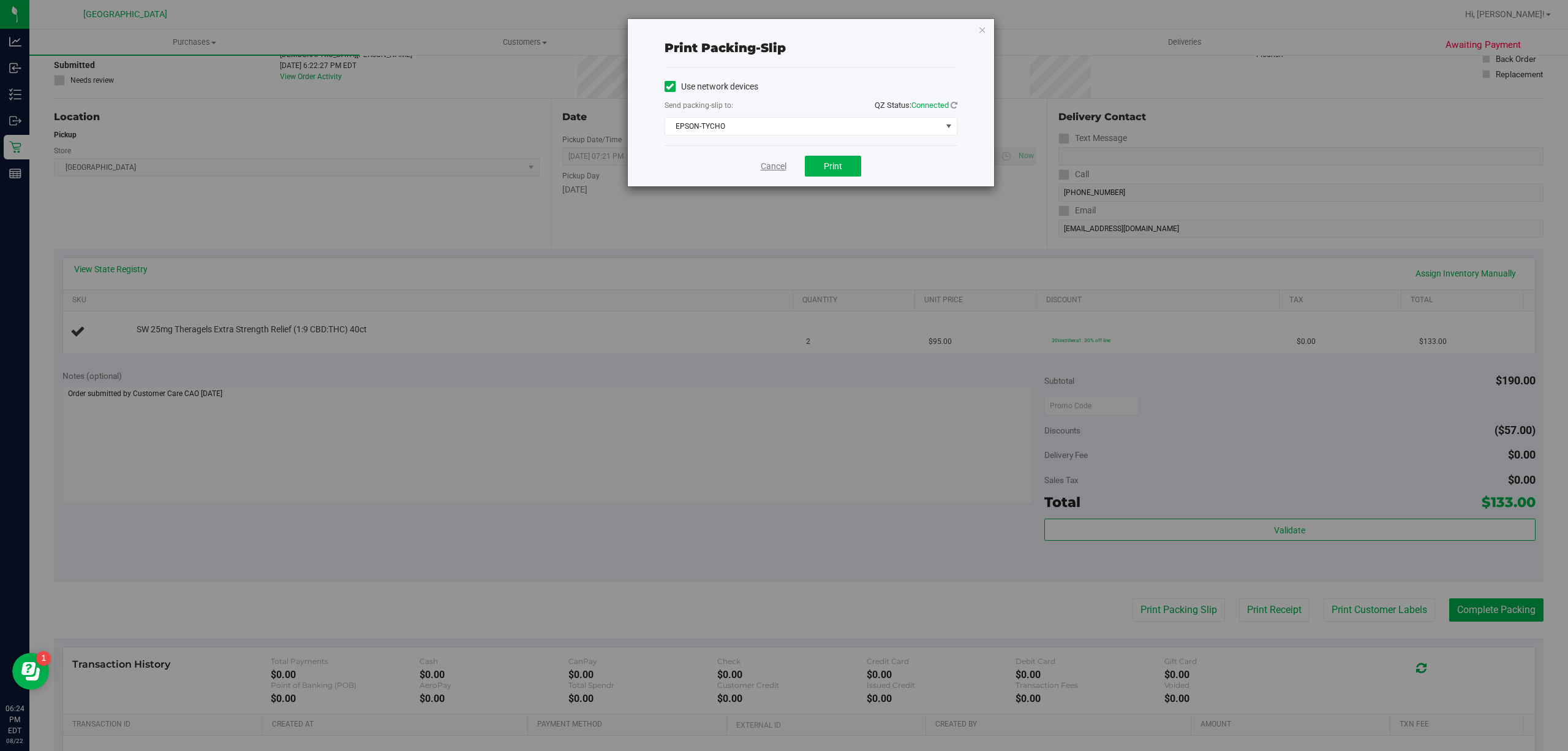
click at [780, 167] on link "Cancel" at bounding box center [773, 166] width 25 height 13
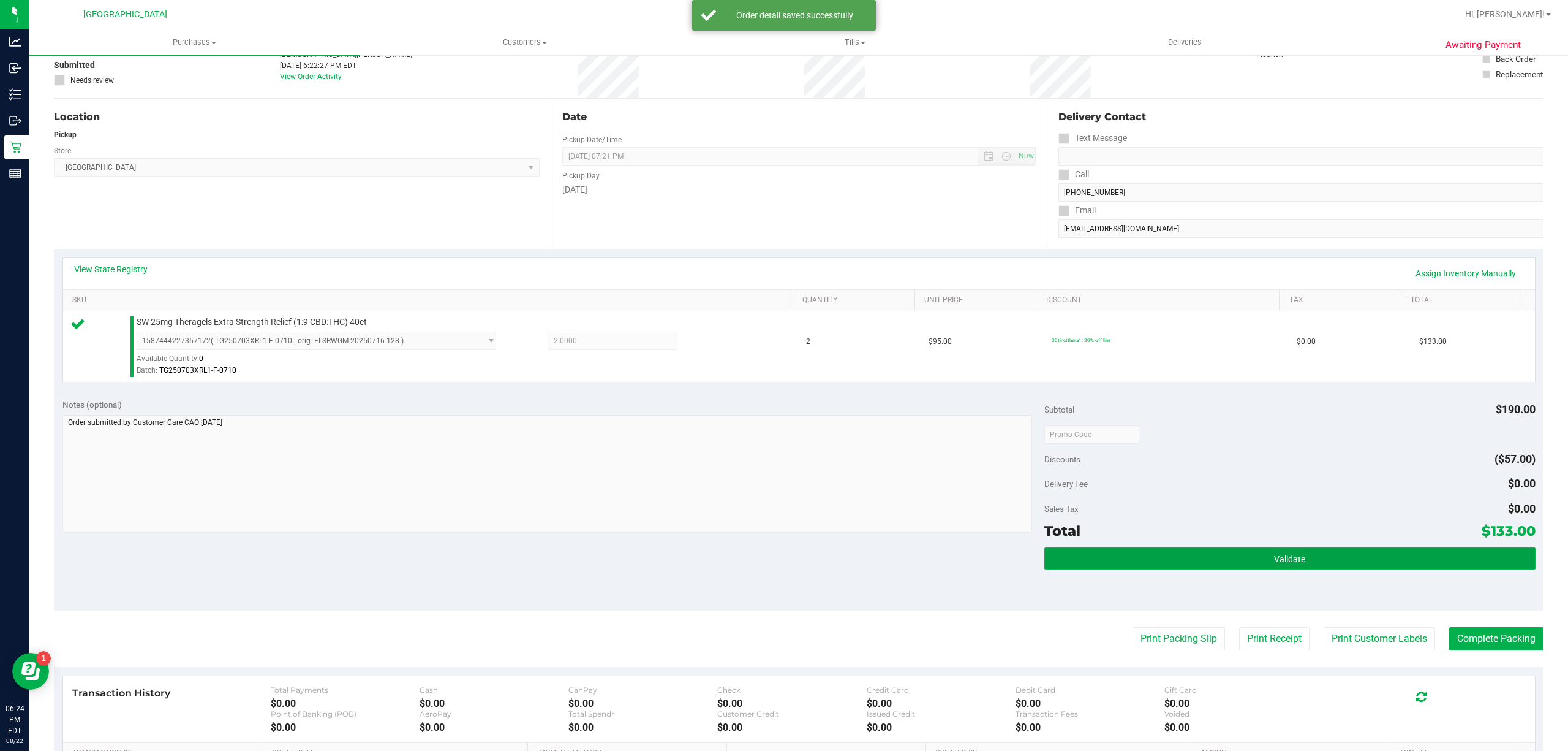
click at [1121, 561] on button "Validate" at bounding box center [1289, 558] width 491 height 22
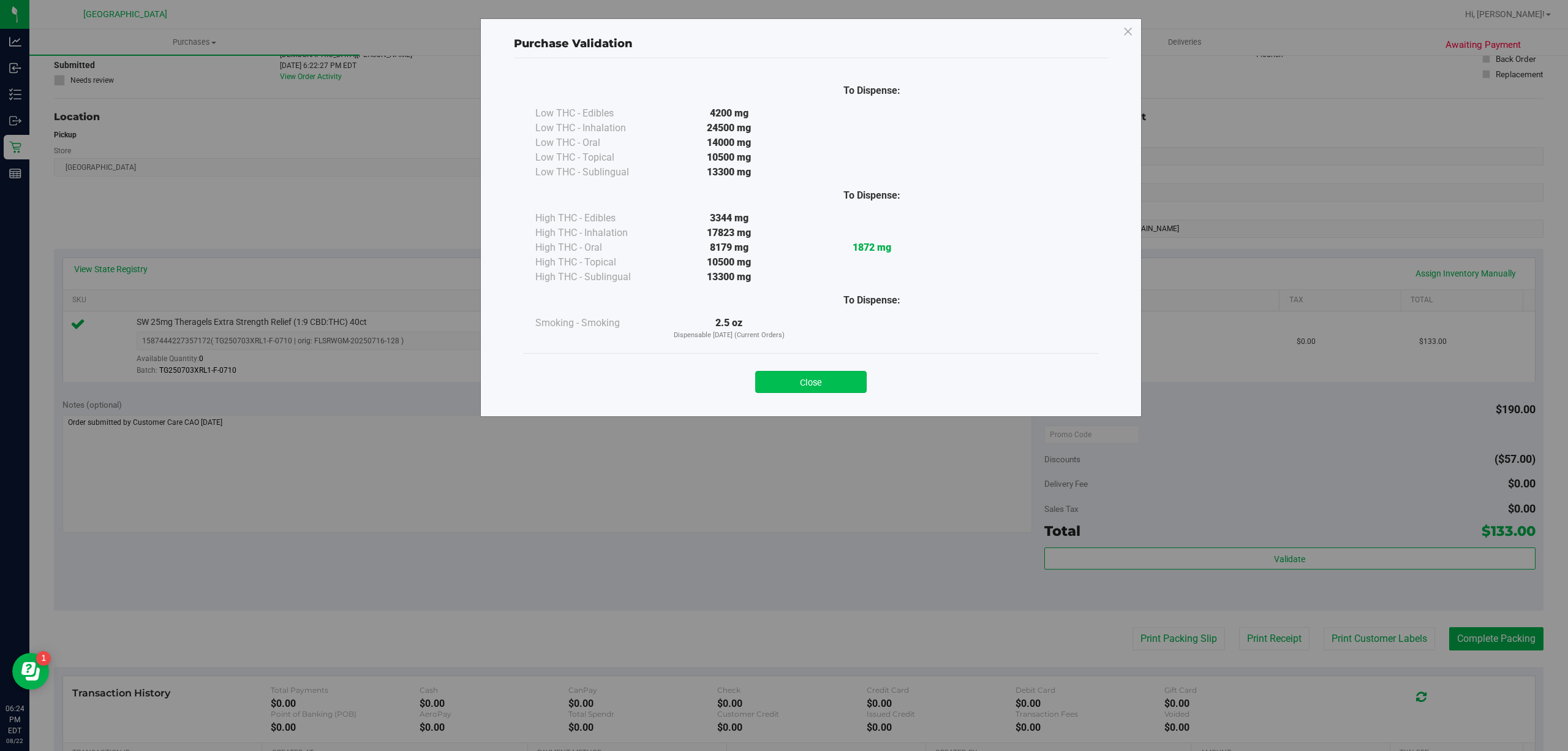
click at [833, 379] on button "Close" at bounding box center [810, 382] width 112 height 22
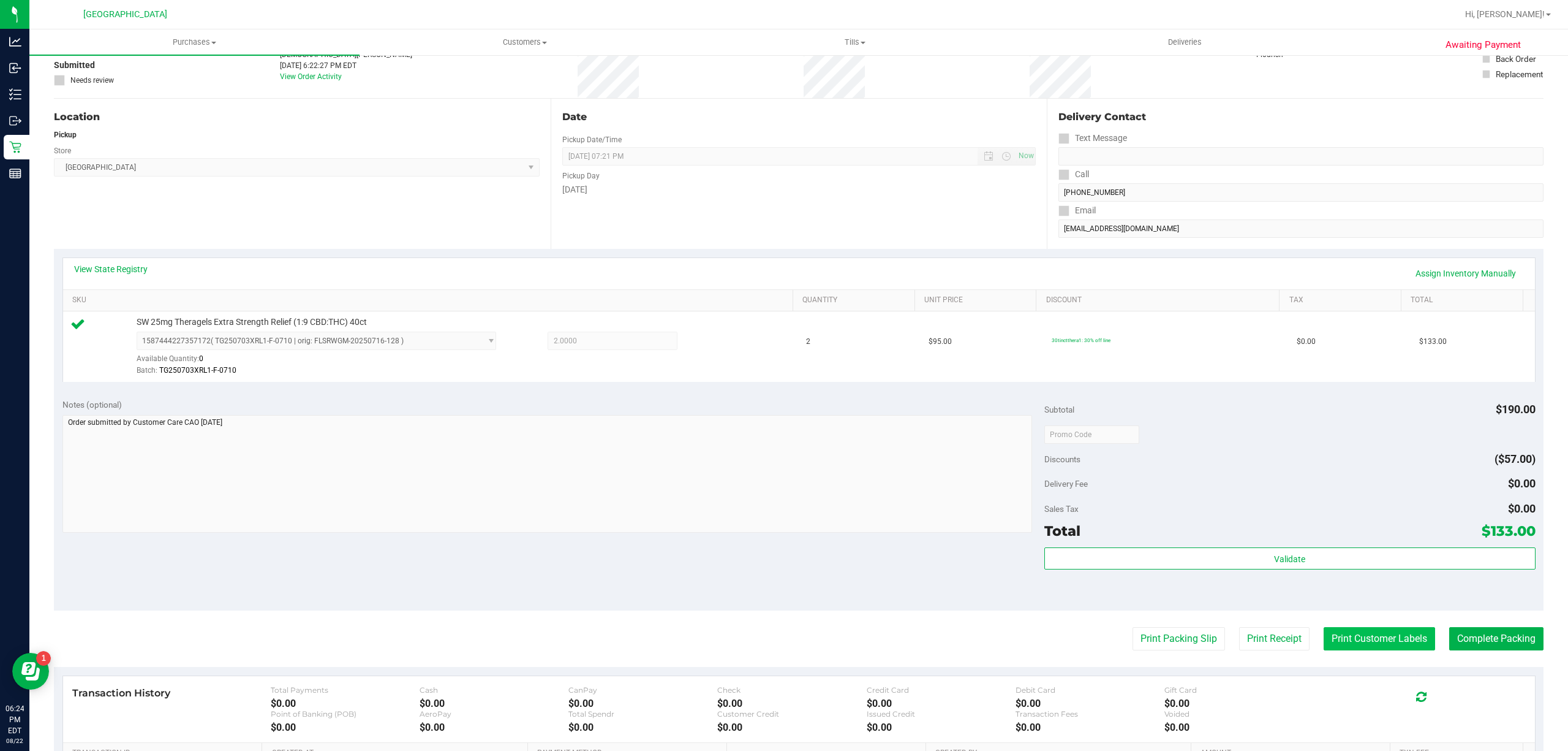
click at [1331, 636] on button "Print Customer Labels" at bounding box center [1379, 638] width 112 height 23
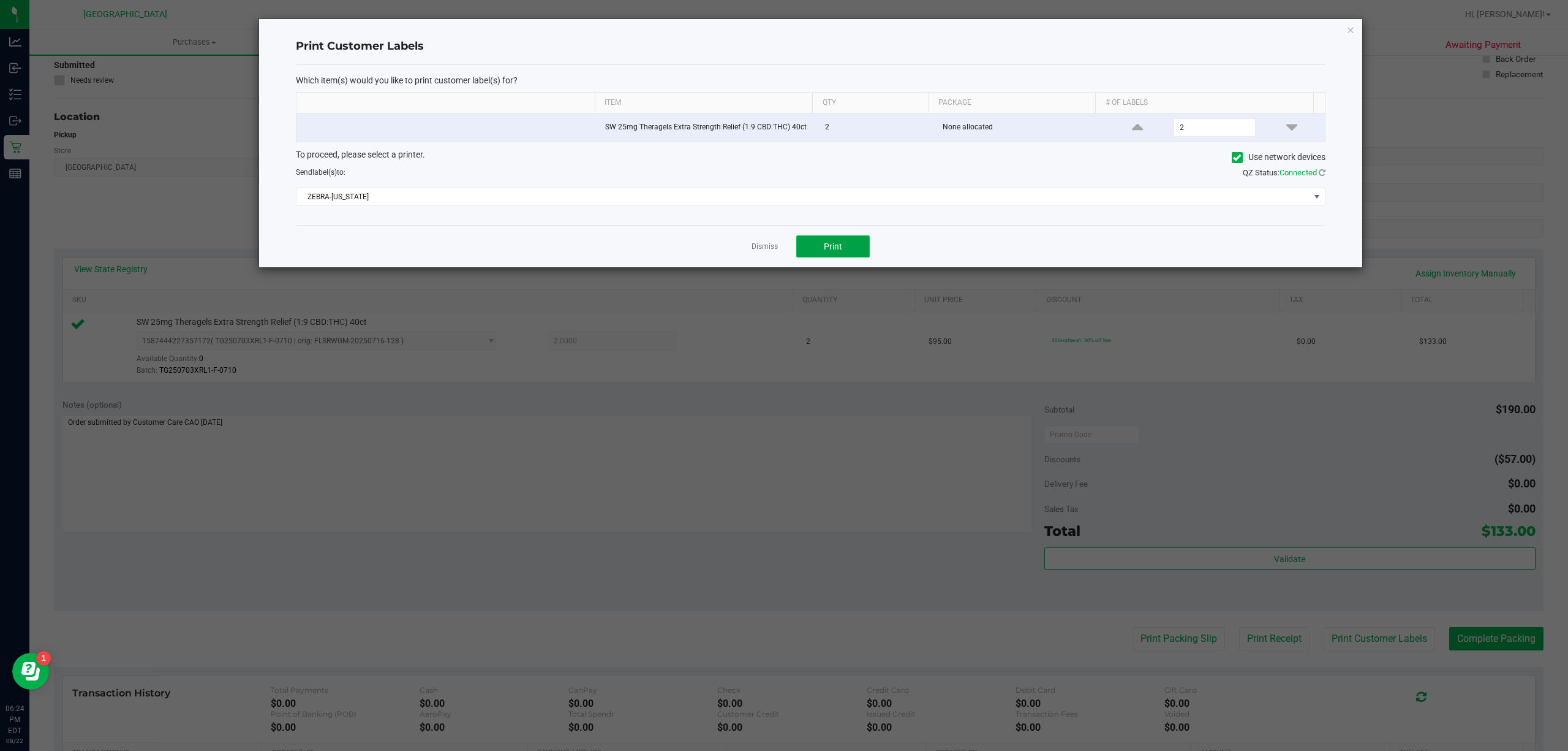
click at [805, 244] on button "Print" at bounding box center [833, 246] width 74 height 22
click at [767, 248] on link "Dismiss" at bounding box center [765, 247] width 26 height 11
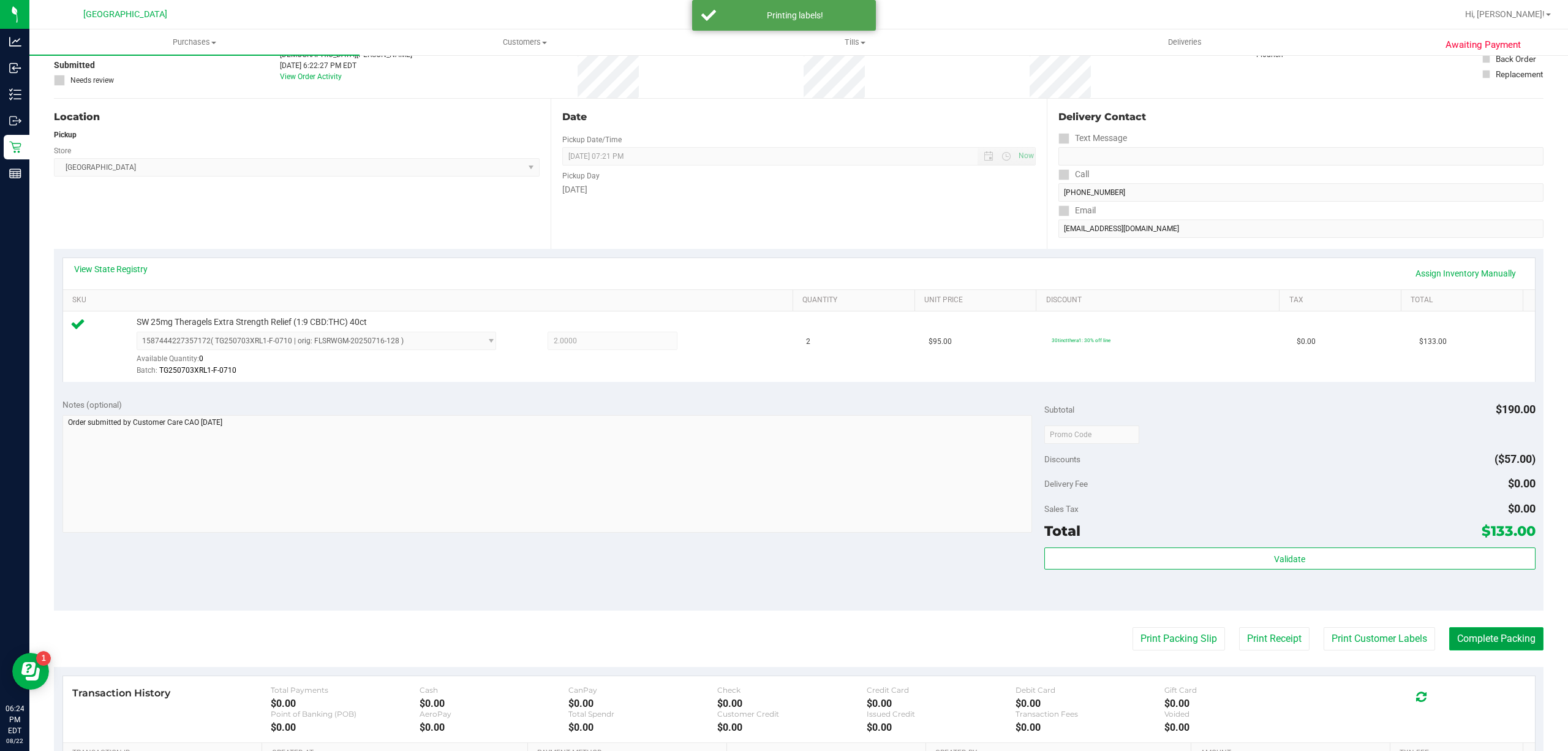
click at [1449, 633] on button "Complete Packing" at bounding box center [1496, 638] width 94 height 23
